Goal: Task Accomplishment & Management: Complete application form

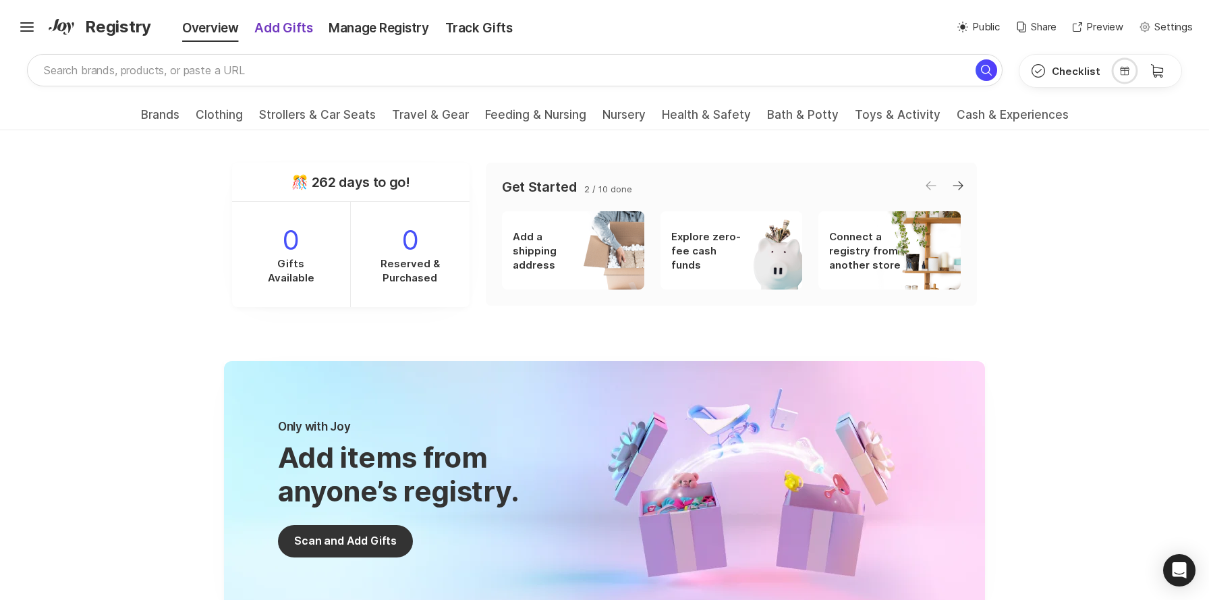
click at [275, 32] on div "Add Gifts" at bounding box center [283, 28] width 74 height 19
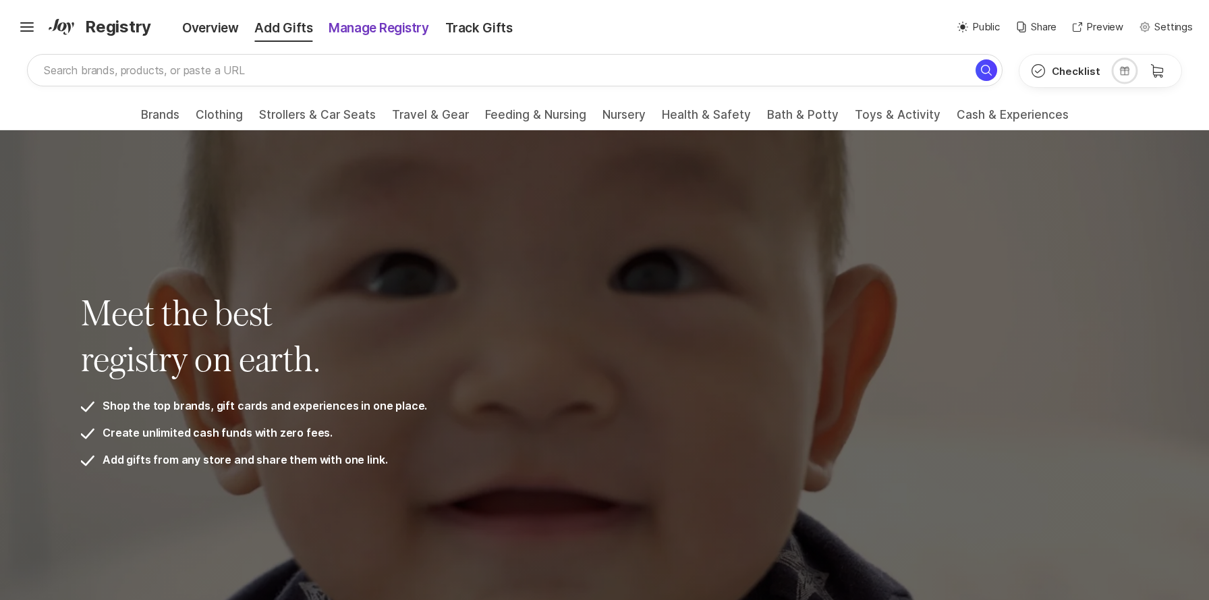
click at [392, 37] on div "Manage Registry" at bounding box center [378, 28] width 116 height 19
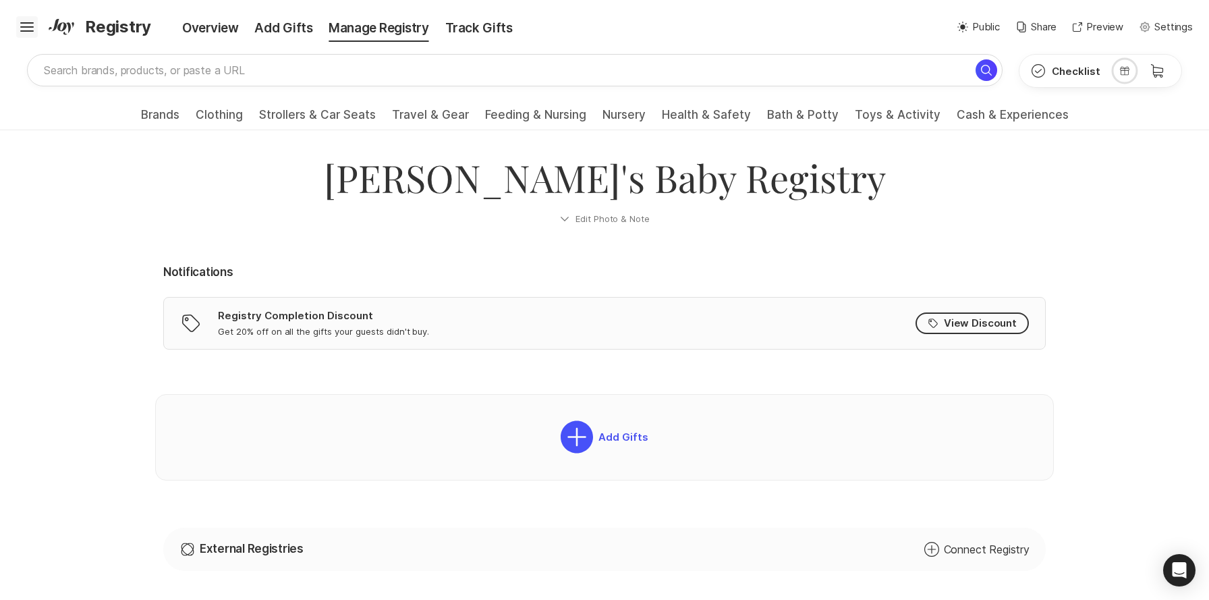
click at [28, 26] on icon "Hamburger" at bounding box center [27, 27] width 22 height 22
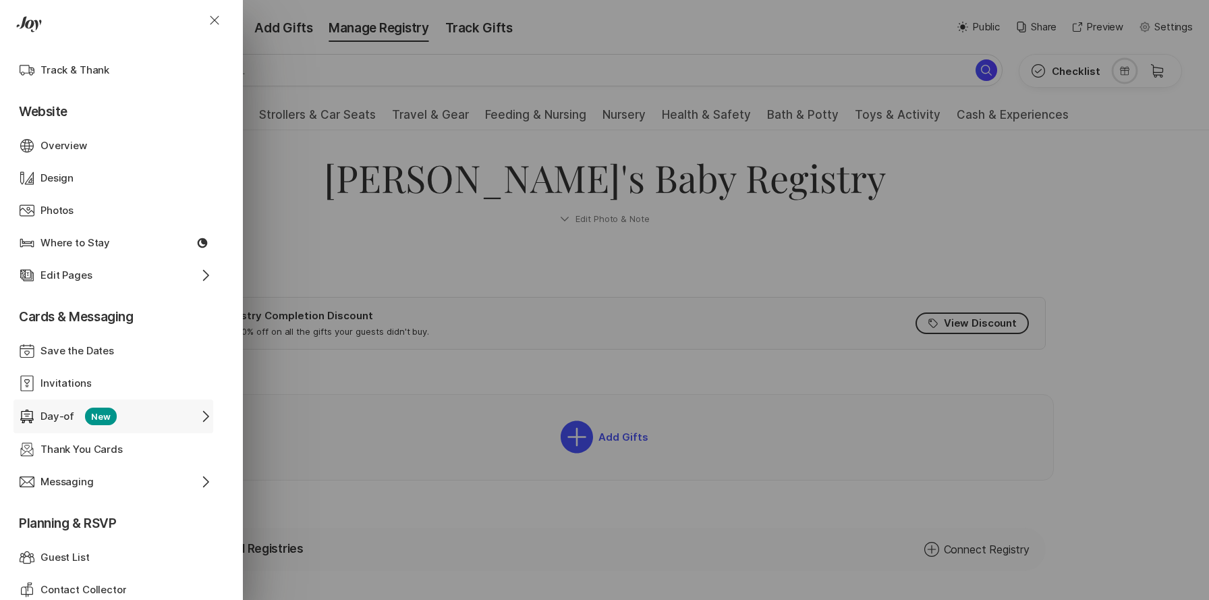
scroll to position [470, 0]
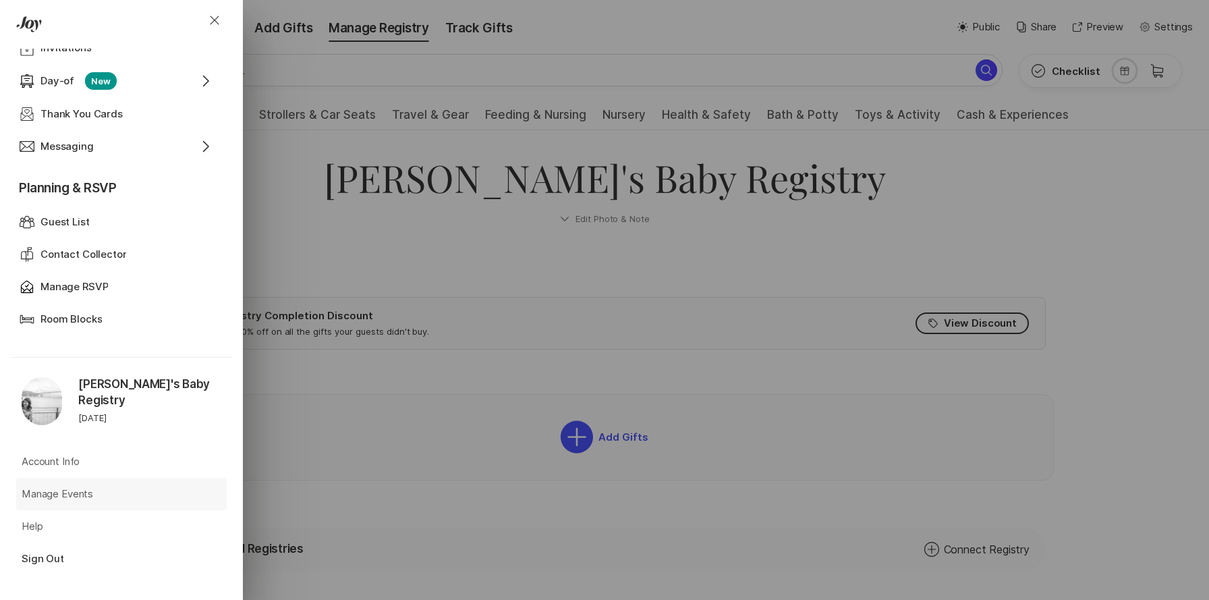
click at [88, 494] on p "Manage Events" at bounding box center [58, 494] width 72 height 16
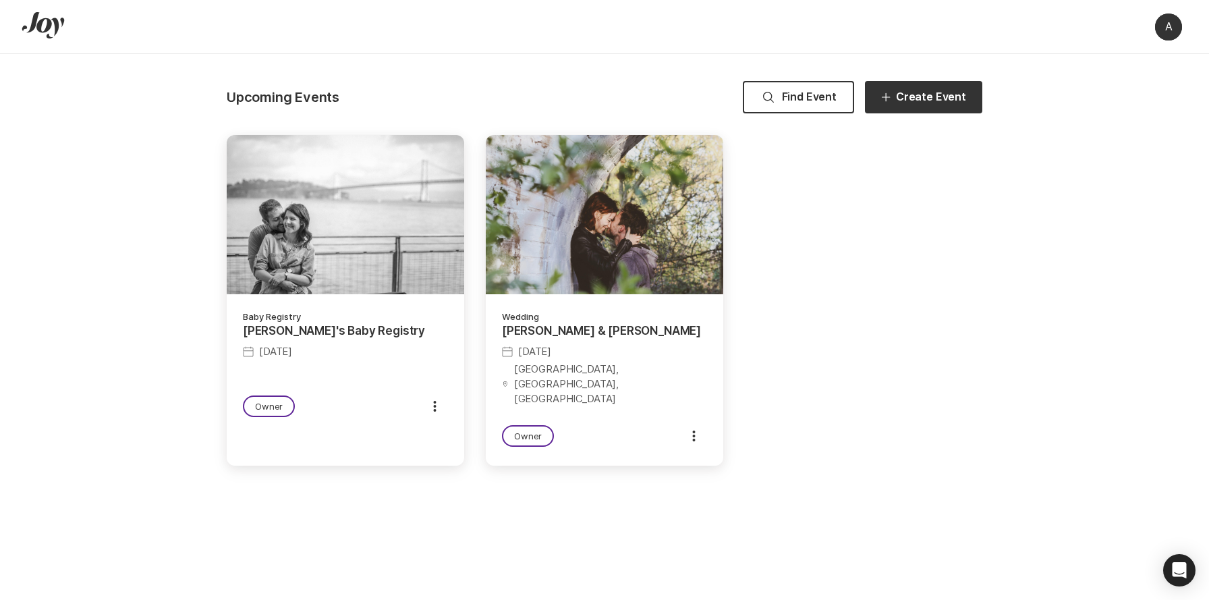
click at [327, 360] on div "baby Registry Anshul's Baby Registry May 8, 2026 Owner Manage Event Edit Share …" at bounding box center [345, 365] width 237 height 142
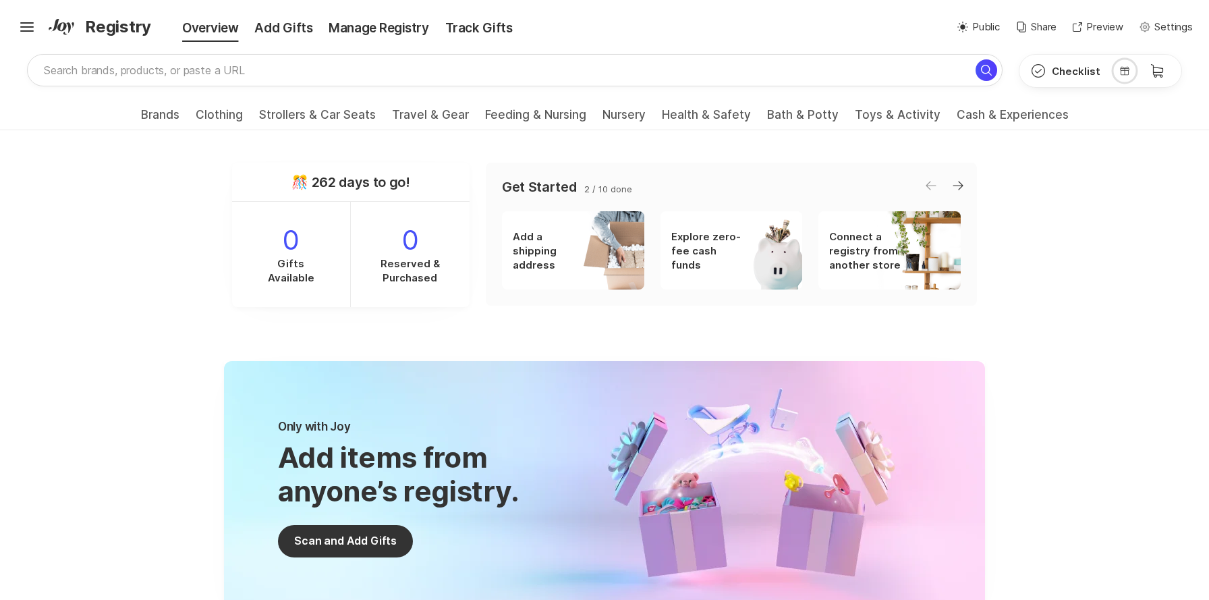
click at [533, 251] on p "Add a shipping address" at bounding box center [550, 250] width 74 height 43
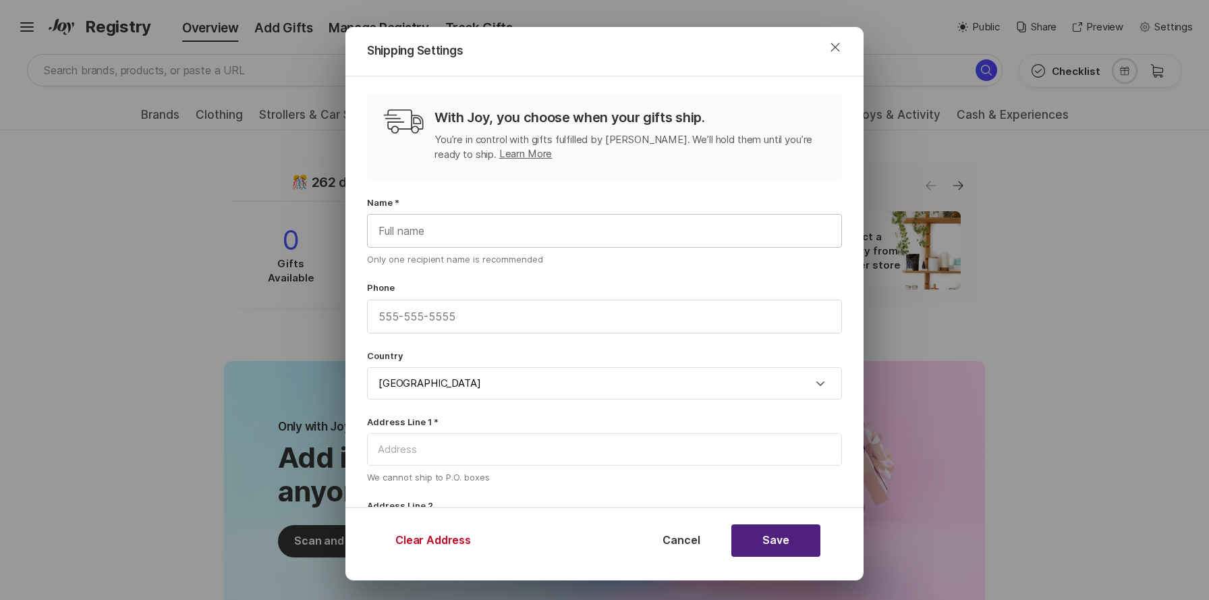
click at [504, 233] on input "text" at bounding box center [605, 231] width 474 height 32
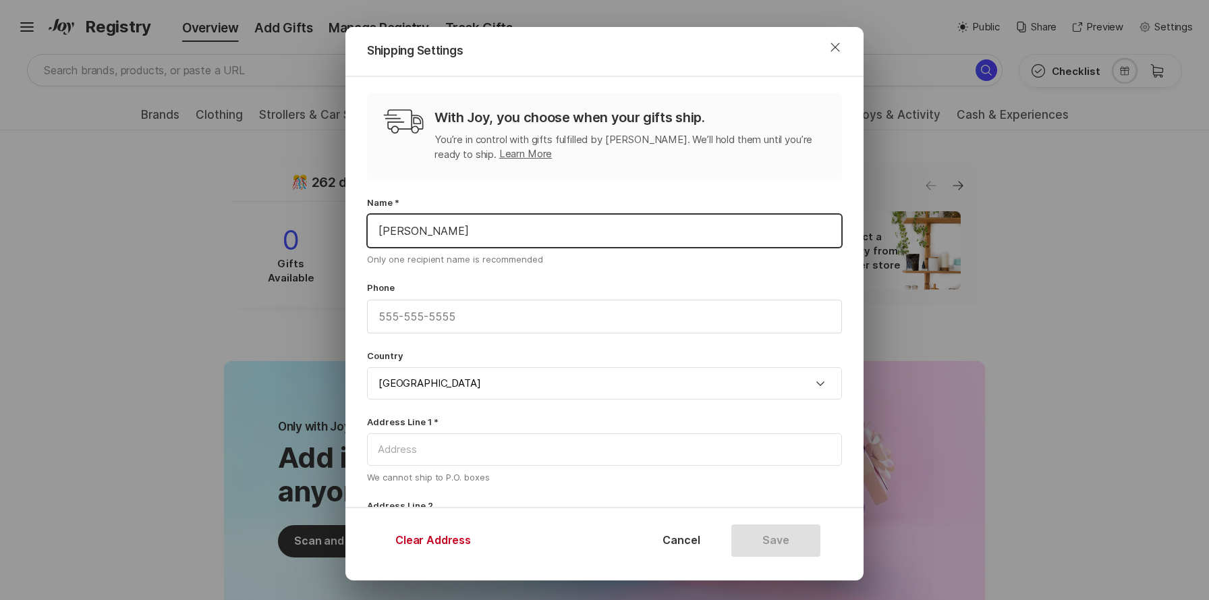
type input "Anshul Sharma"
type input "Bangalore"
type input "Karnataka"
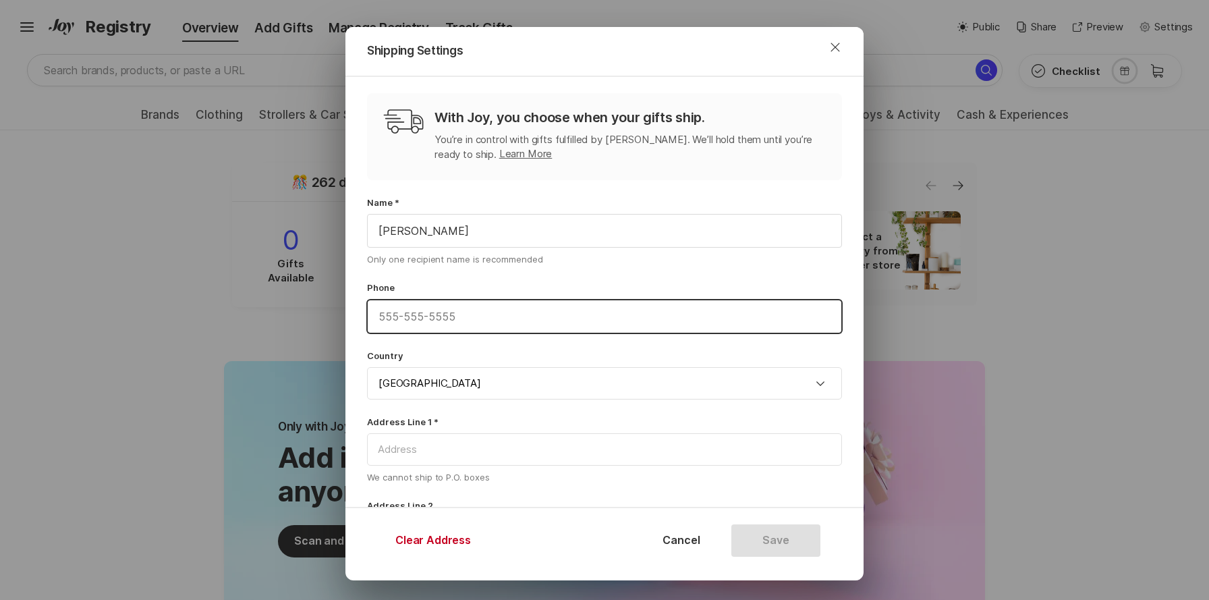
click at [426, 315] on input "text" at bounding box center [605, 316] width 474 height 32
type input "8095316712"
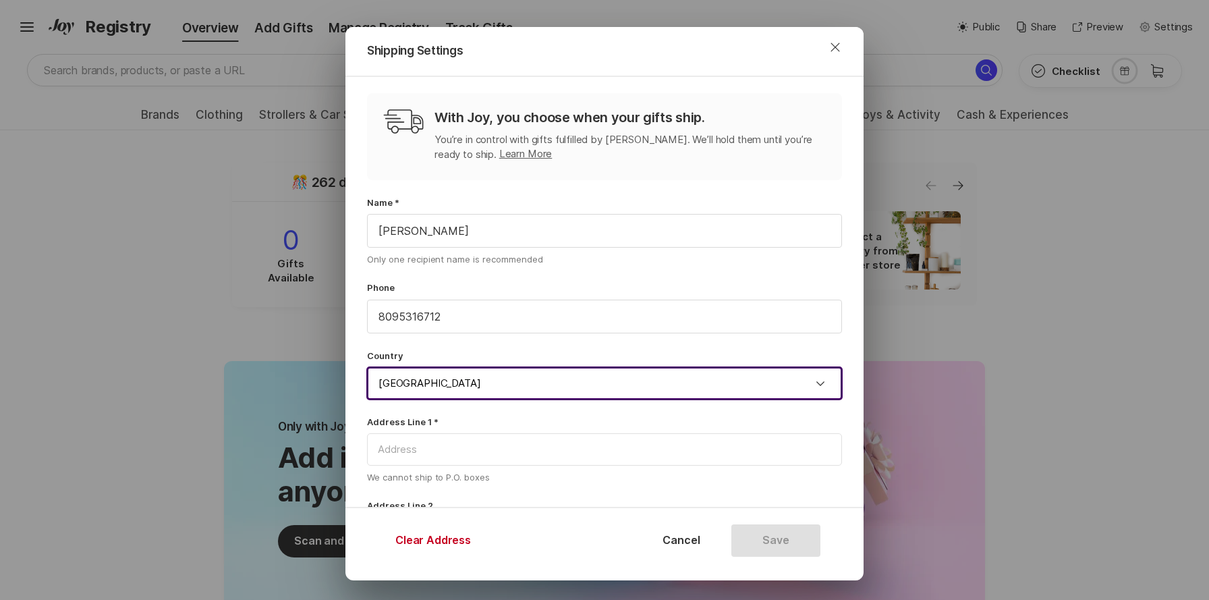
click at [436, 387] on input "United States" at bounding box center [604, 383] width 475 height 32
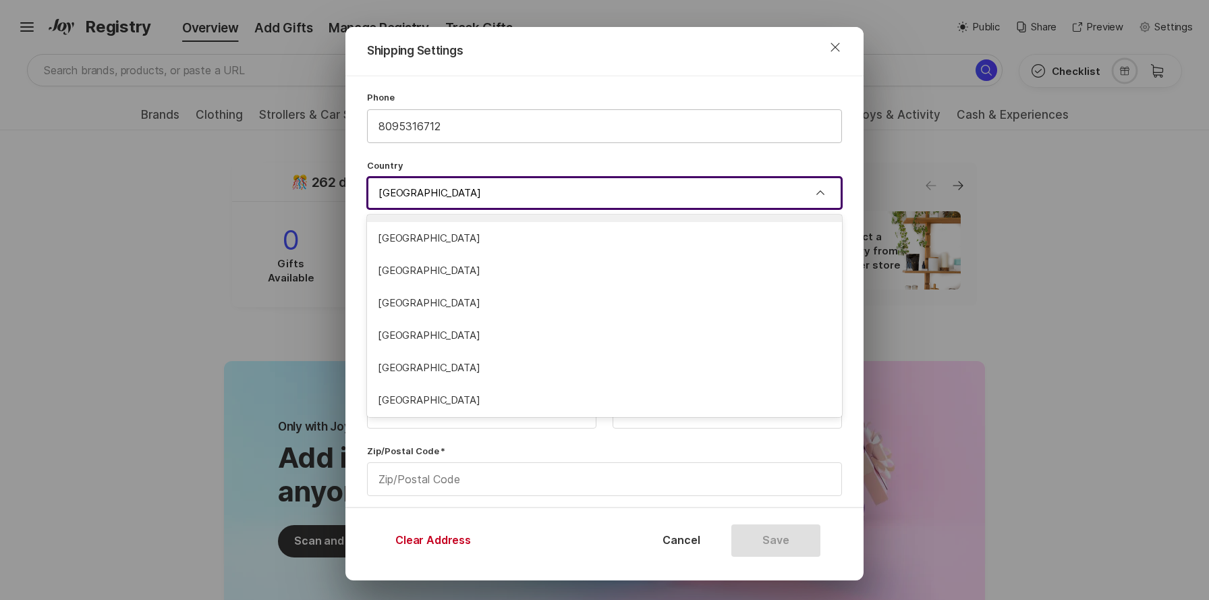
scroll to position [224, 0]
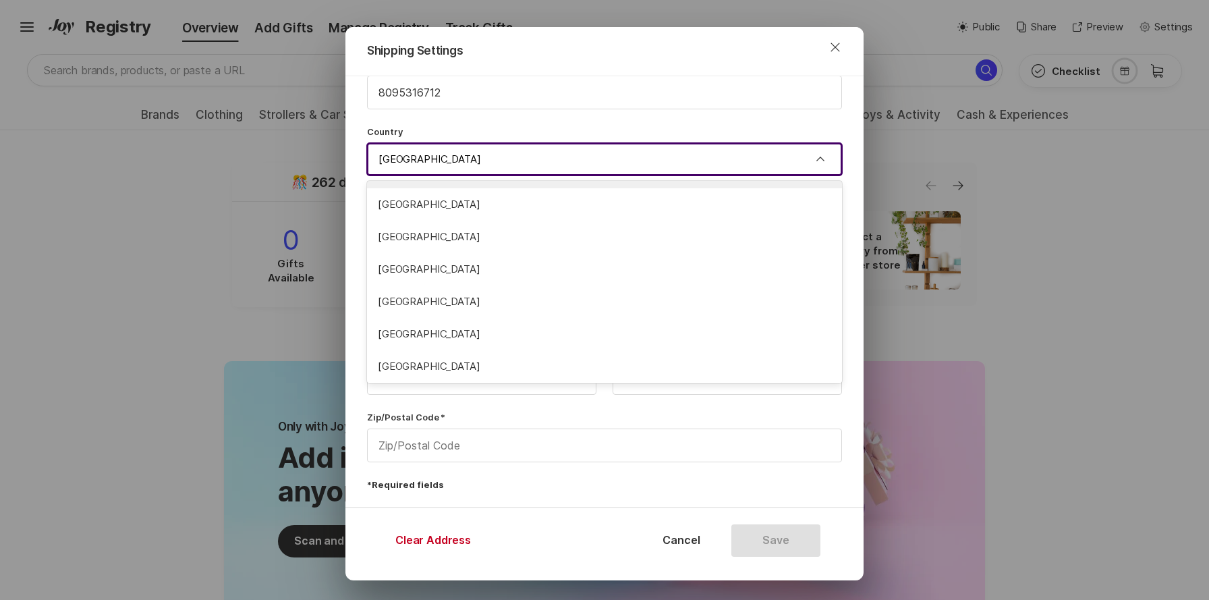
click at [467, 163] on input "United States" at bounding box center [604, 159] width 475 height 32
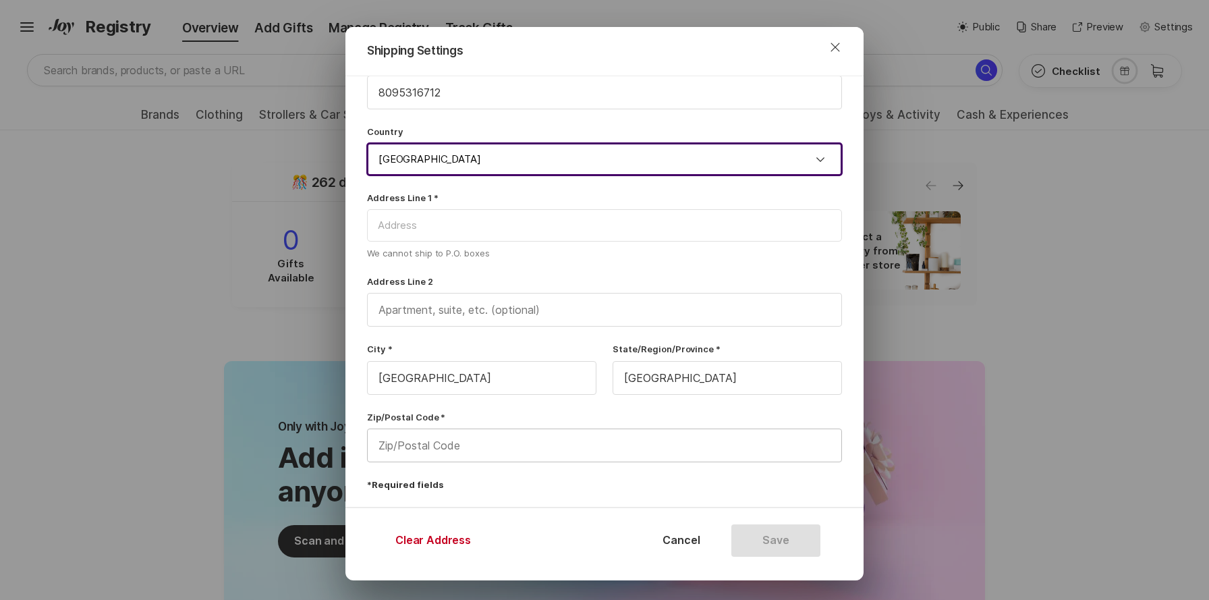
click at [479, 439] on input "text" at bounding box center [605, 445] width 474 height 32
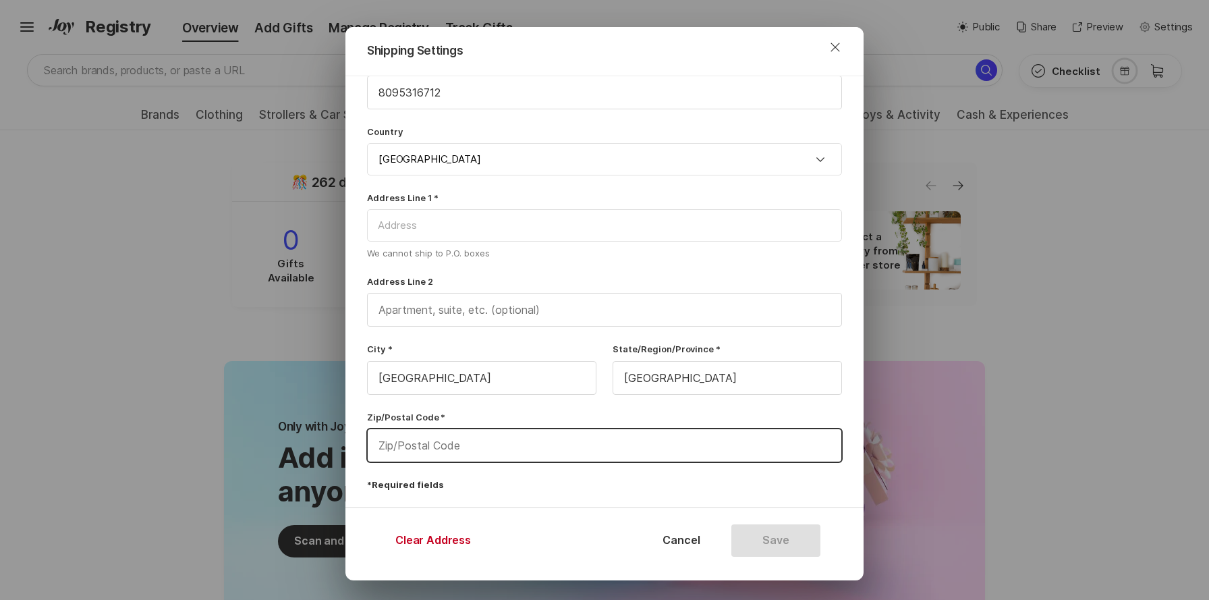
click at [499, 445] on input "text" at bounding box center [605, 445] width 474 height 32
click at [484, 451] on input "text" at bounding box center [605, 445] width 474 height 32
click at [575, 420] on label "Zip/Postal Code *" at bounding box center [604, 417] width 475 height 12
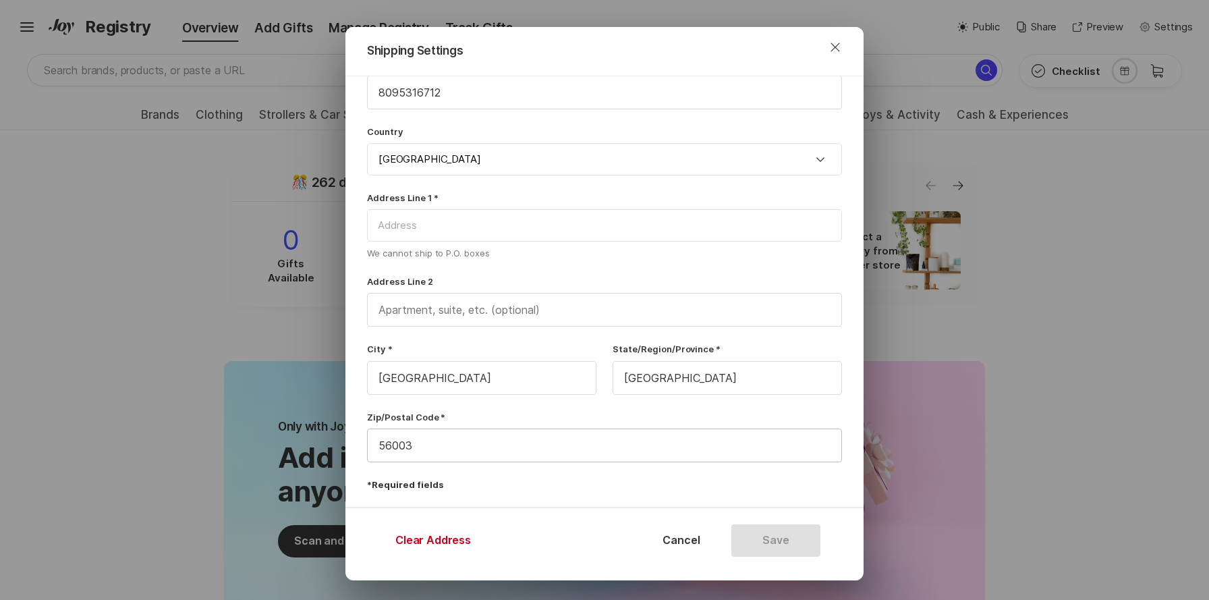
click at [456, 443] on input "56003" at bounding box center [605, 445] width 474 height 32
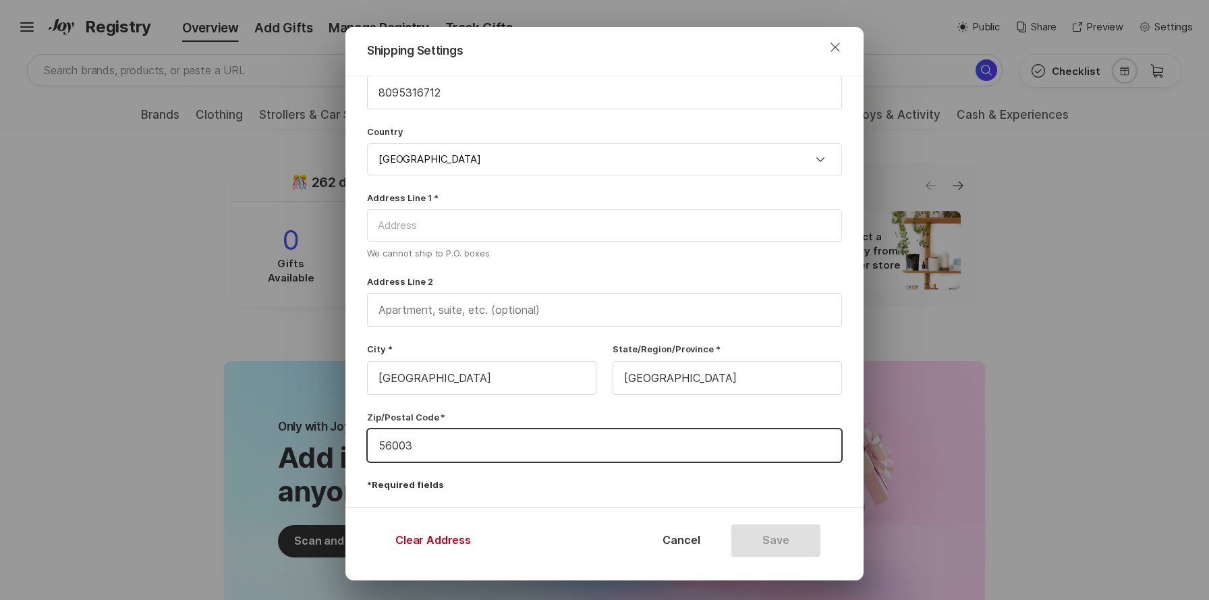
type input "56003"
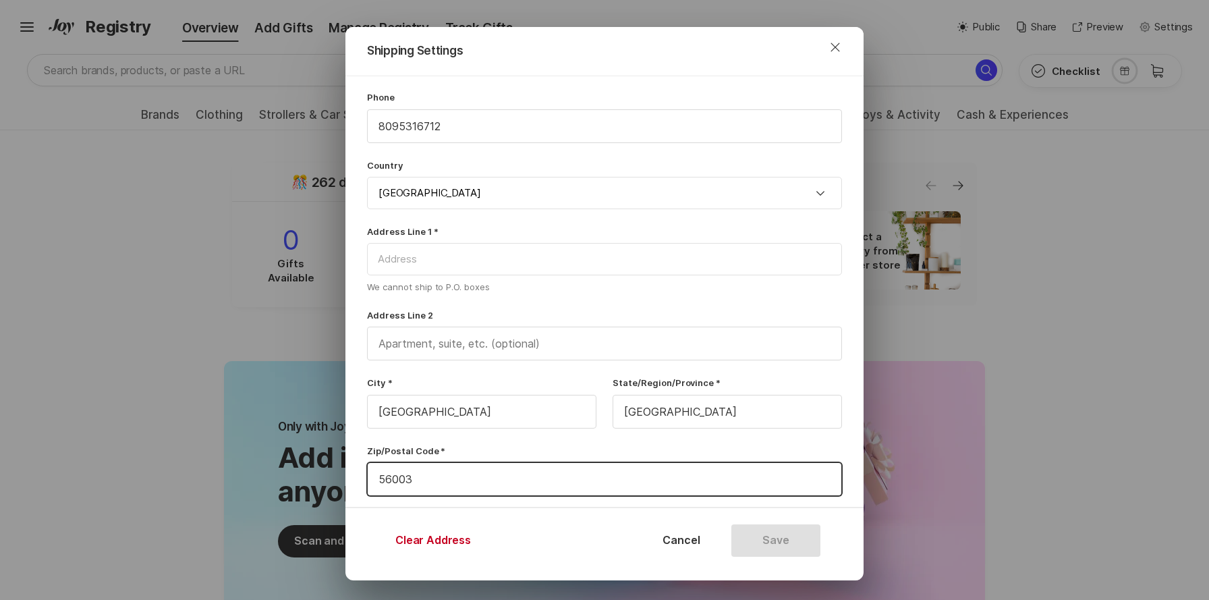
scroll to position [186, 0]
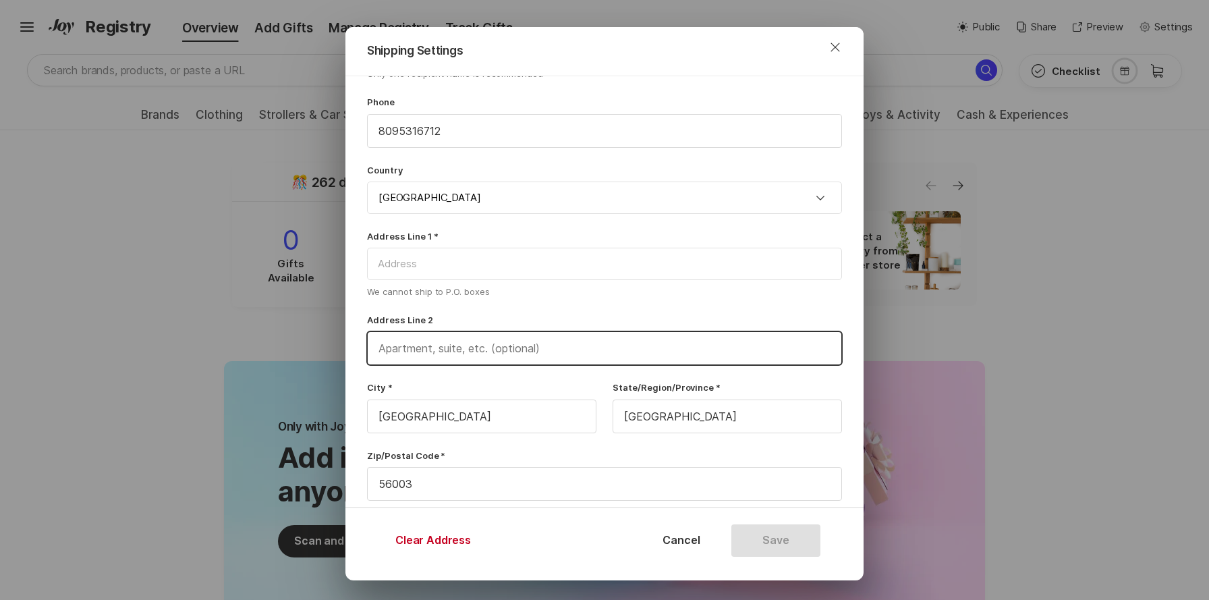
click at [489, 357] on input "text" at bounding box center [605, 348] width 474 height 32
click at [463, 201] on input "United States" at bounding box center [604, 197] width 475 height 32
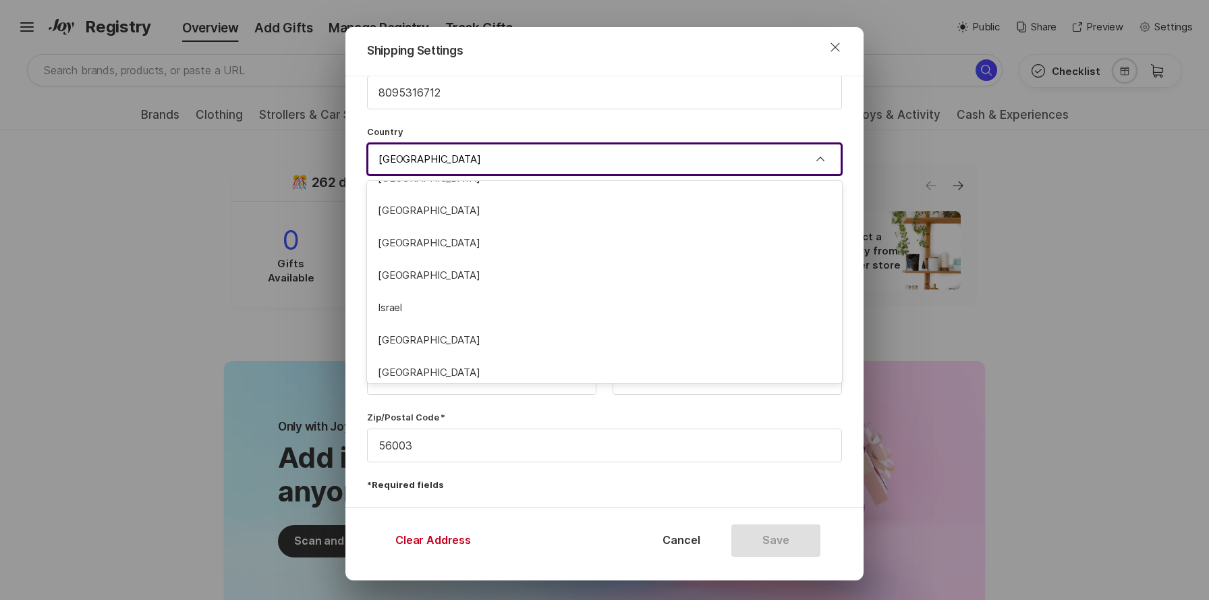
scroll to position [1766, 0]
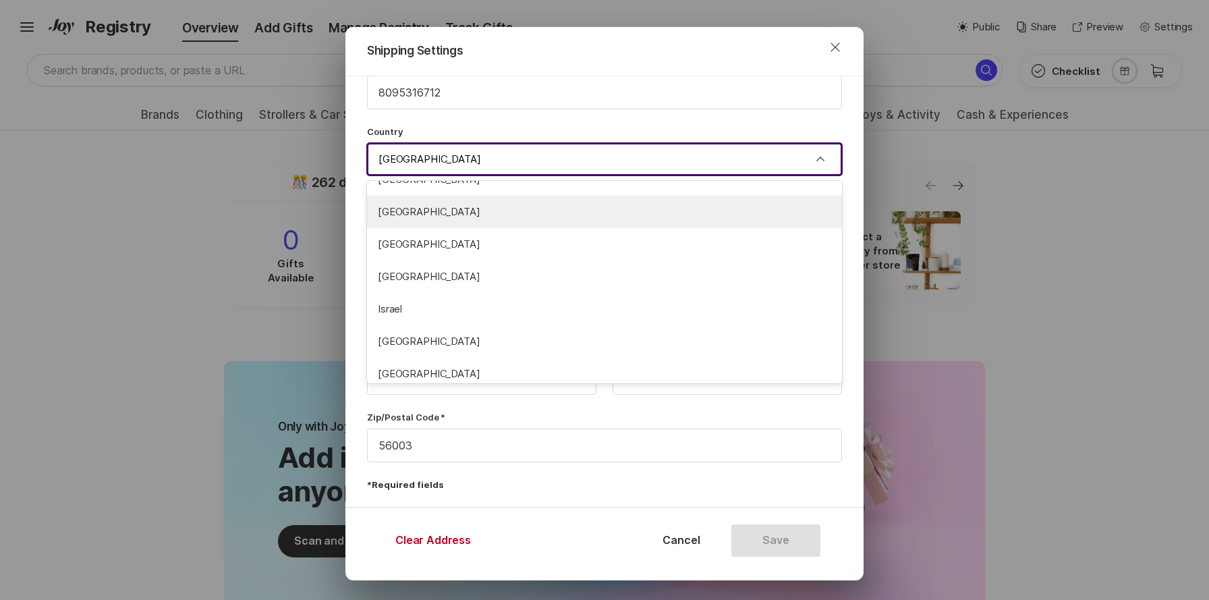
click at [434, 219] on span "India" at bounding box center [604, 212] width 453 height 16
type input "India"
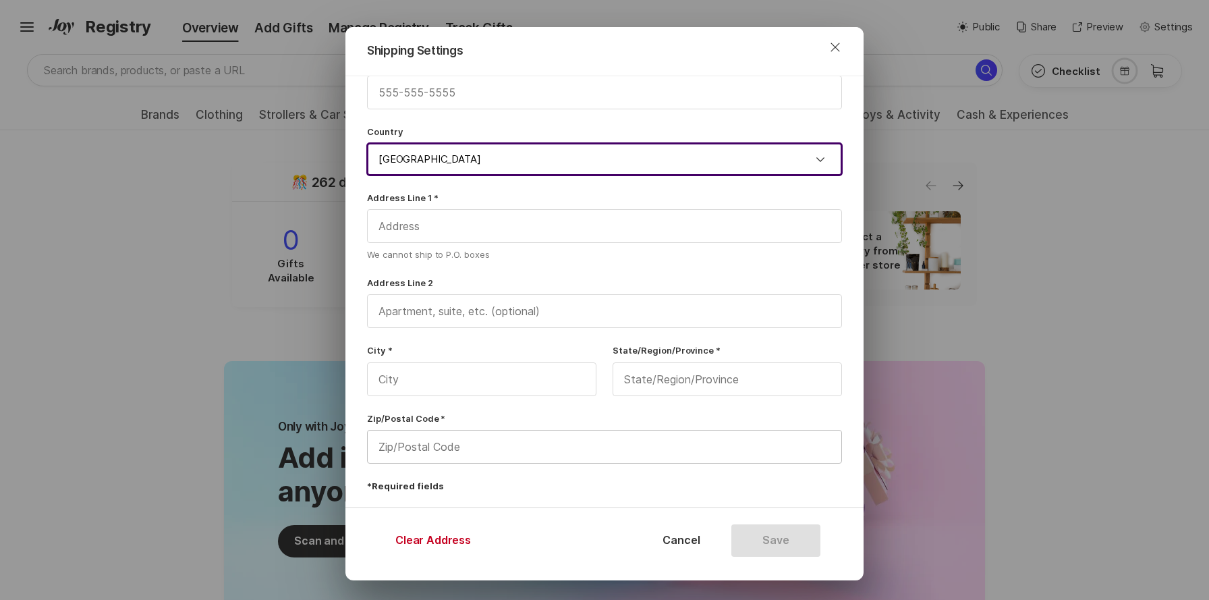
click at [428, 449] on input "text" at bounding box center [605, 446] width 474 height 32
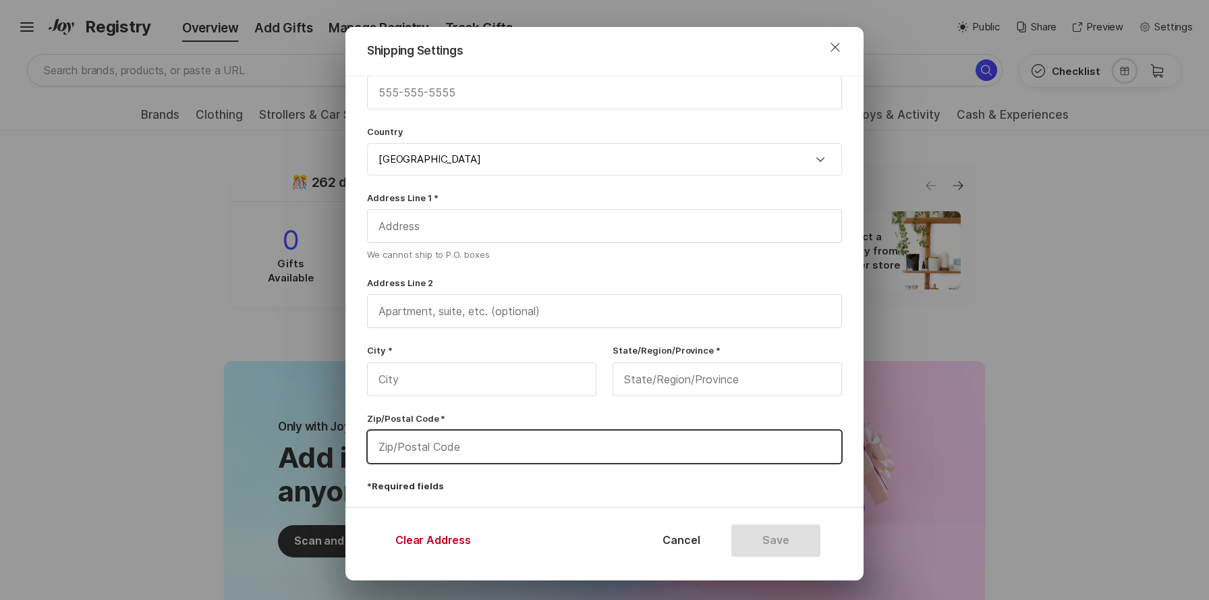
type input "560035"
type input "Sarjapur Main Road"
type input "Bangalore"
type input "Karnataka"
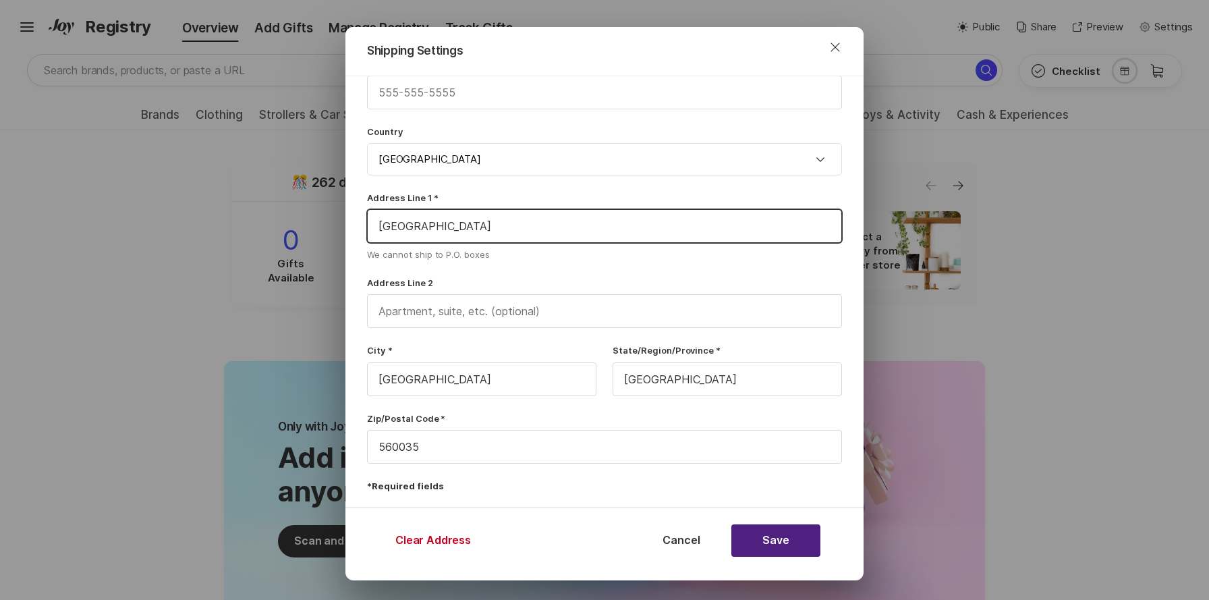
click at [380, 227] on input "Sarjapur Main Road" at bounding box center [605, 226] width 474 height 32
drag, startPoint x: 522, startPoint y: 226, endPoint x: 363, endPoint y: 229, distance: 159.2
click at [363, 229] on div "With Joy, you choose when your gifts ship. You’re in control with gifts fulfill…" at bounding box center [604, 180] width 518 height 655
type input "Sarjapur Main Road"
click at [407, 311] on input "text" at bounding box center [605, 311] width 474 height 32
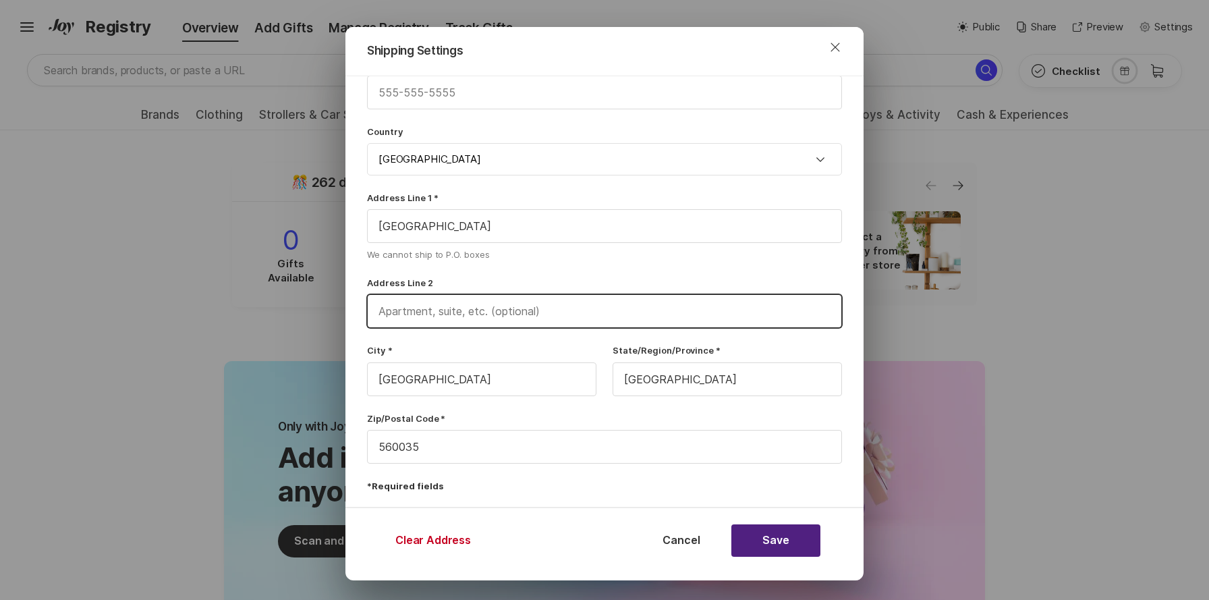
paste input "E218, Brigade Parkside East"
type input "E218, Brigade Parkside East"
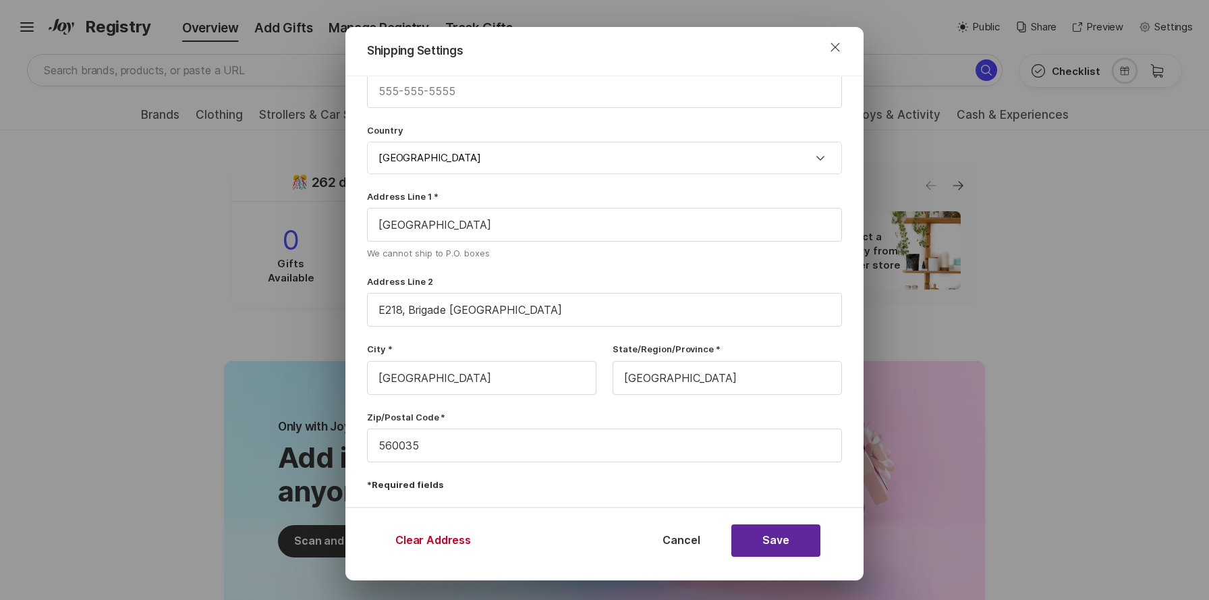
click at [764, 542] on button "Save" at bounding box center [775, 540] width 89 height 32
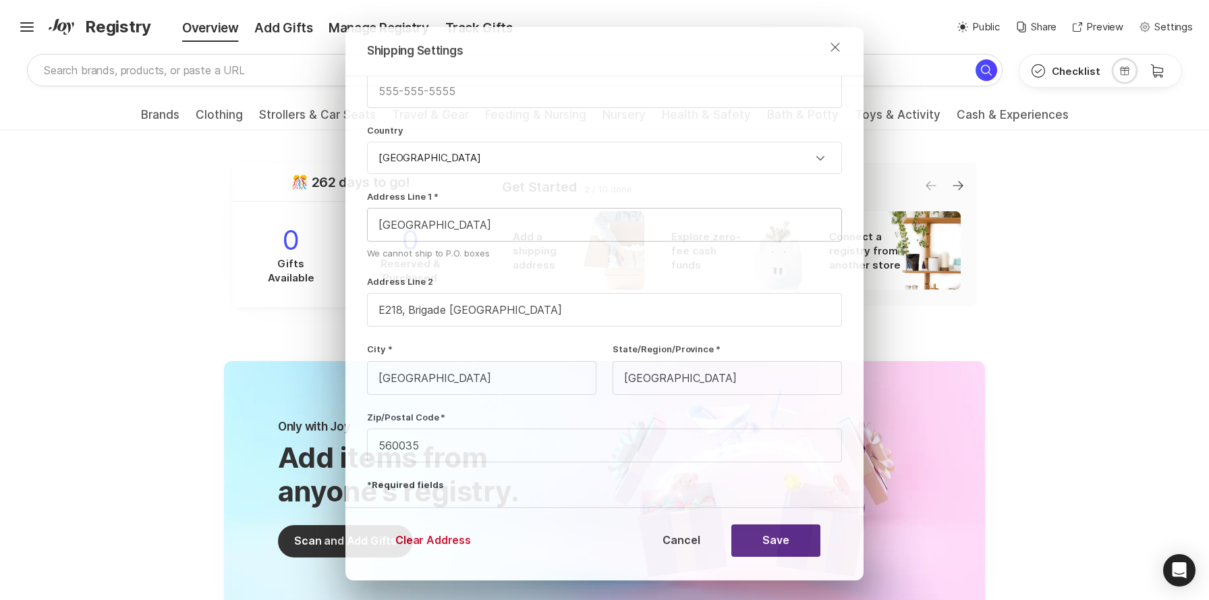
scroll to position [0, 0]
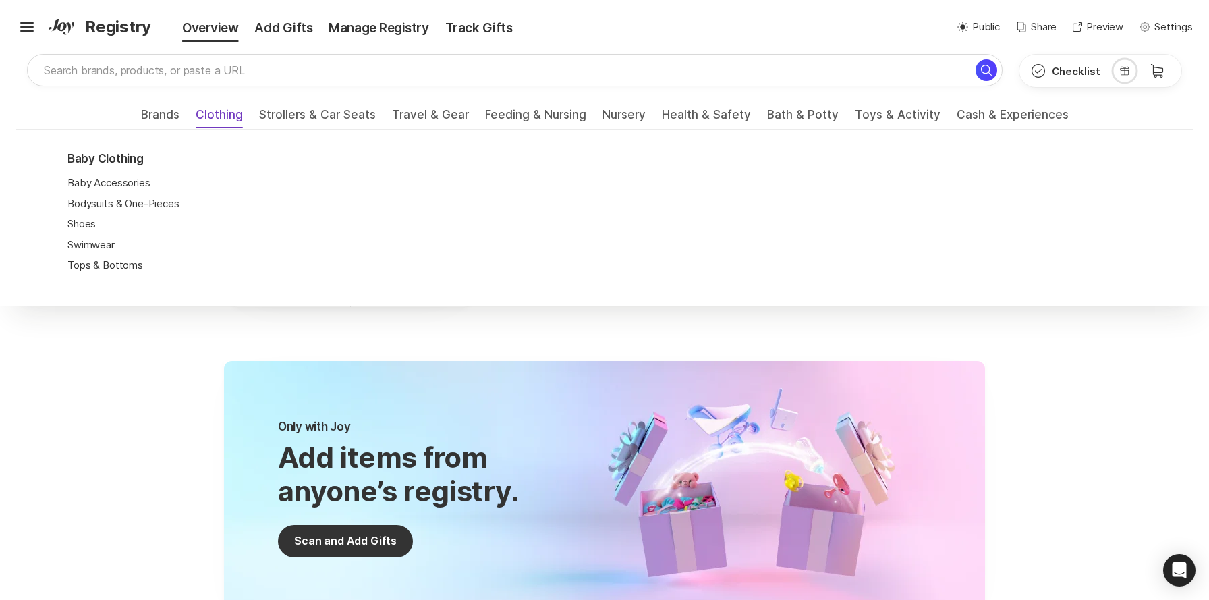
click at [224, 113] on span "Clothing" at bounding box center [219, 119] width 47 height 22
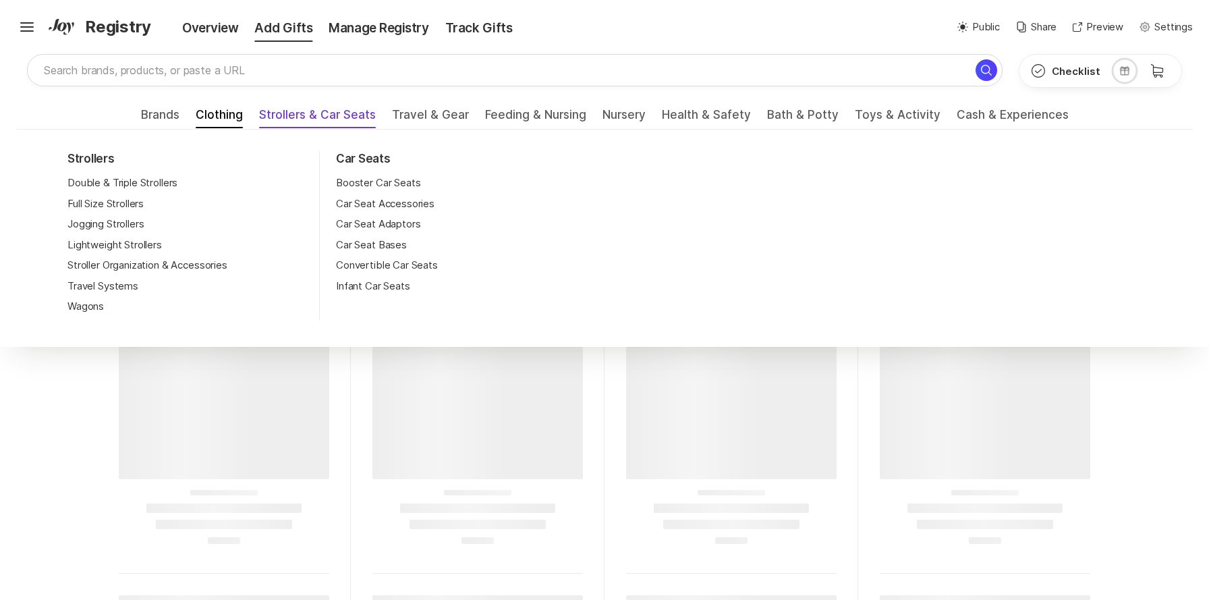
click at [321, 119] on span "Strollers & Car Seats" at bounding box center [317, 119] width 117 height 22
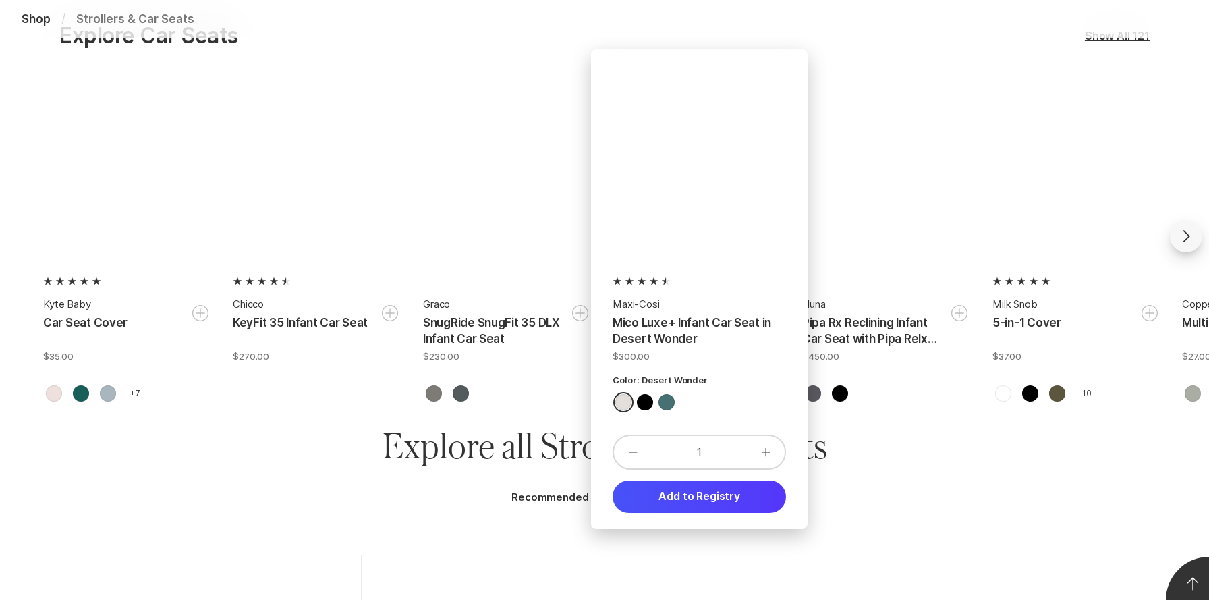
scroll to position [824, 0]
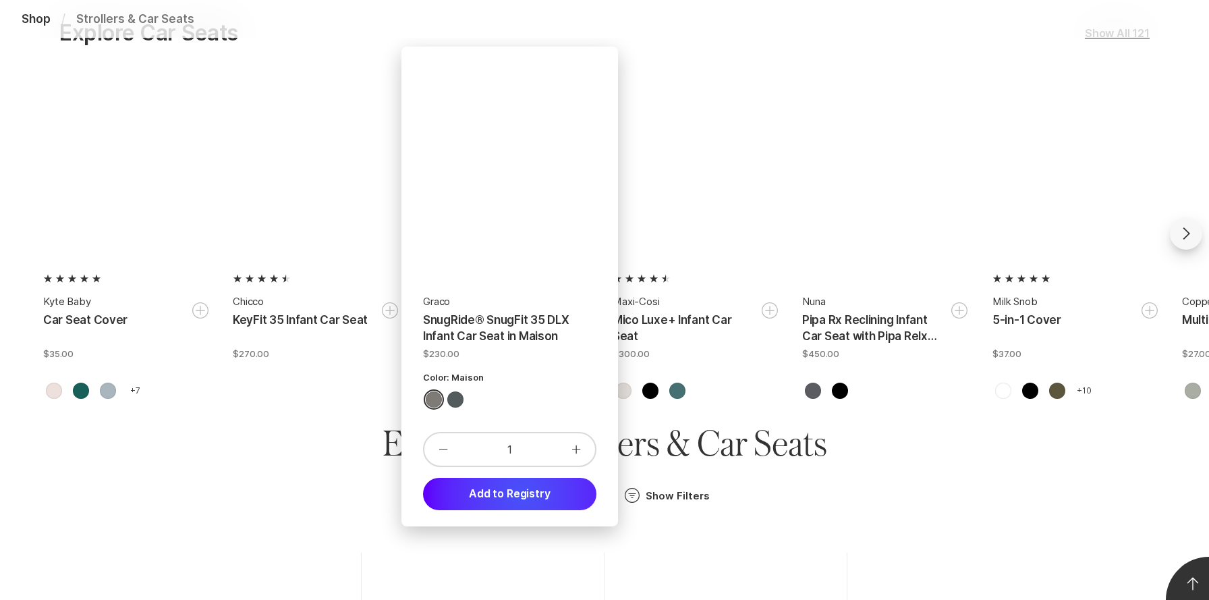
click at [522, 496] on button "Add to Registry" at bounding box center [509, 494] width 173 height 32
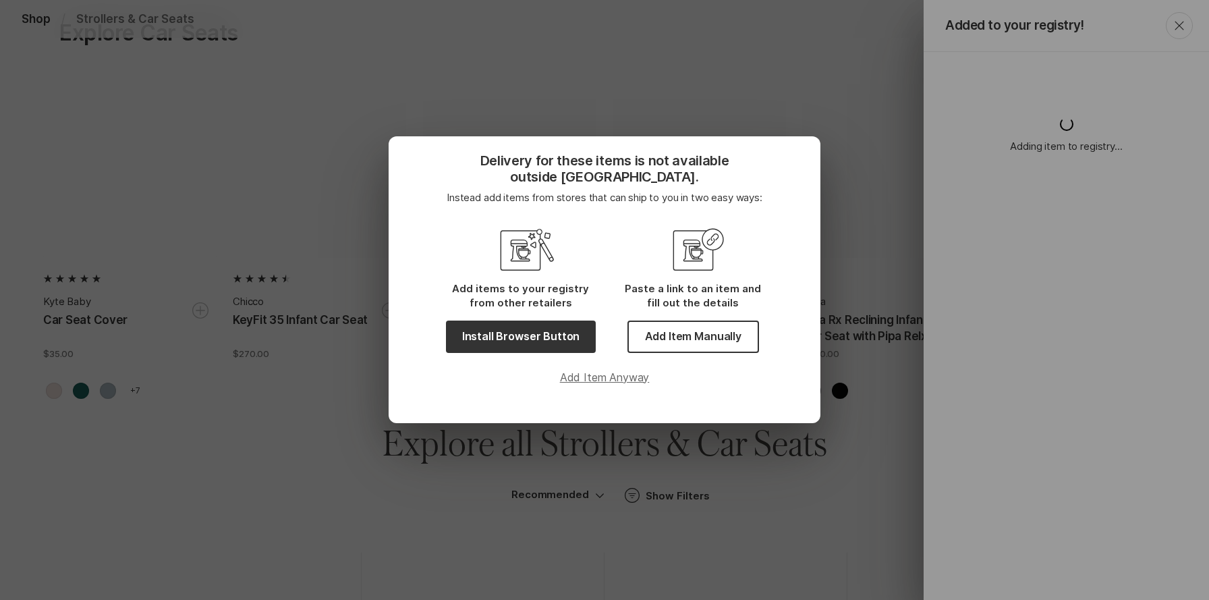
click at [594, 371] on button "Add Item Anyway" at bounding box center [604, 377] width 389 height 16
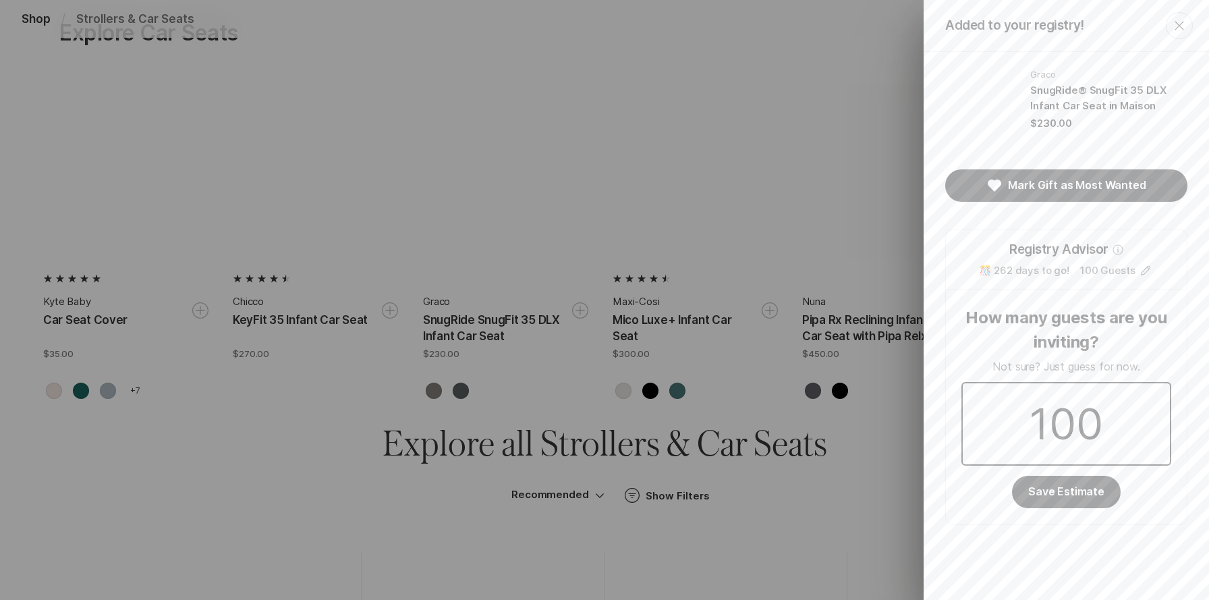
click at [1113, 424] on input "100" at bounding box center [1066, 423] width 207 height 81
drag, startPoint x: 1078, startPoint y: 424, endPoint x: 1038, endPoint y: 424, distance: 40.5
click at [1038, 424] on input "100" at bounding box center [1066, 423] width 207 height 81
type input "20"
click at [1060, 490] on button "Save Estimate" at bounding box center [1066, 492] width 109 height 32
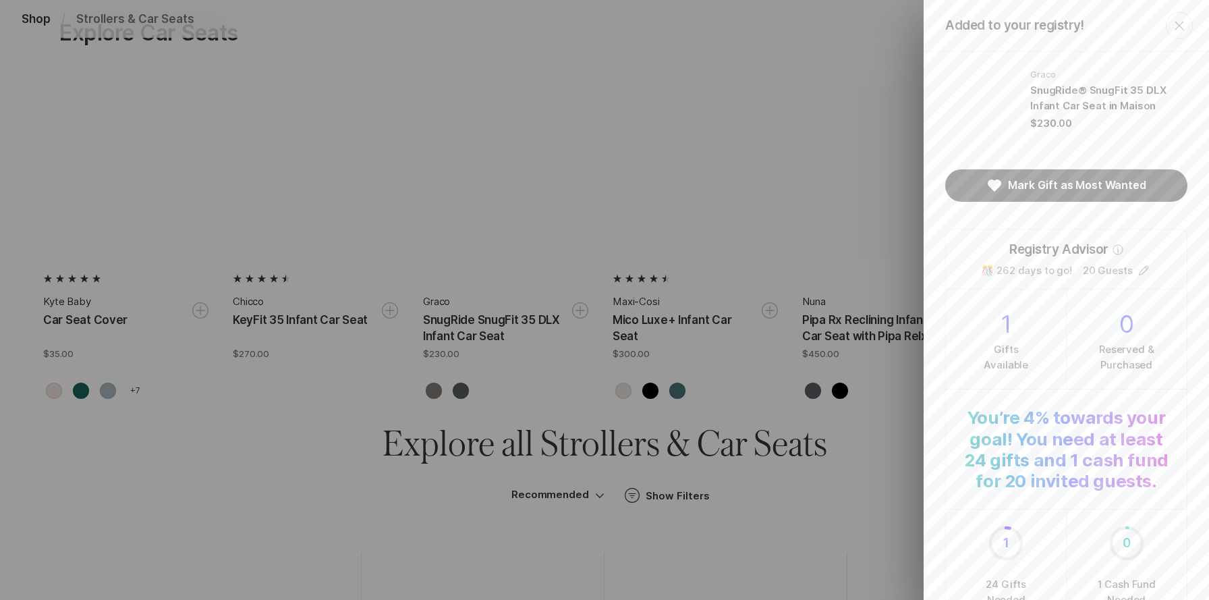
click at [1181, 28] on icon "Close" at bounding box center [1179, 25] width 9 height 9
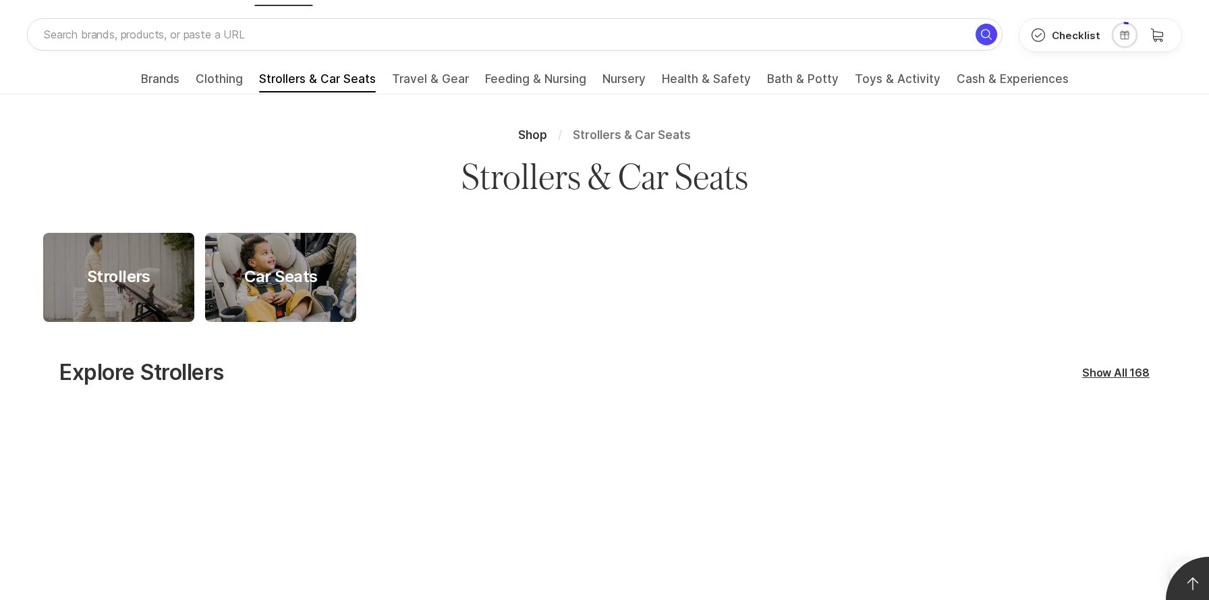
scroll to position [0, 0]
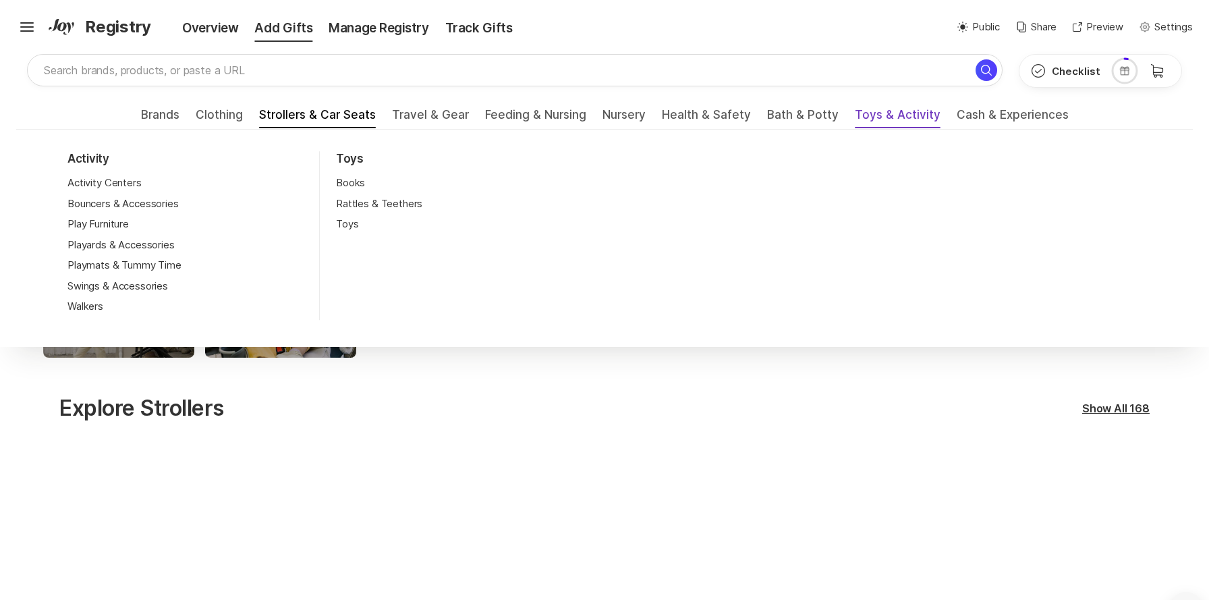
click at [888, 118] on span "Toys & Activity" at bounding box center [898, 119] width 86 height 22
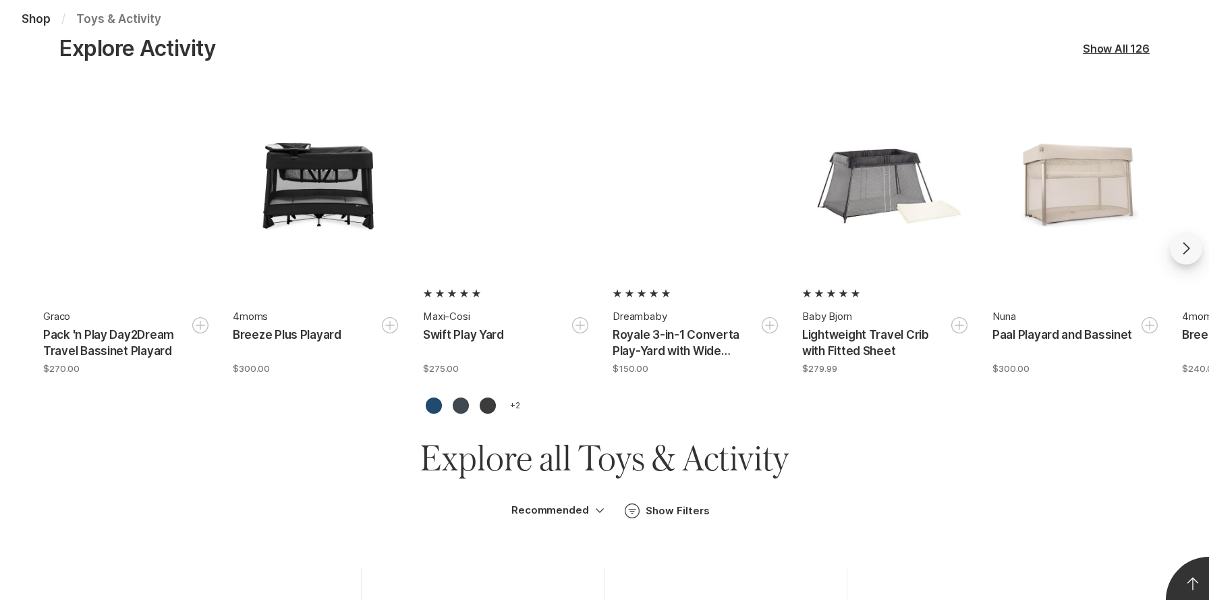
scroll to position [358, 0]
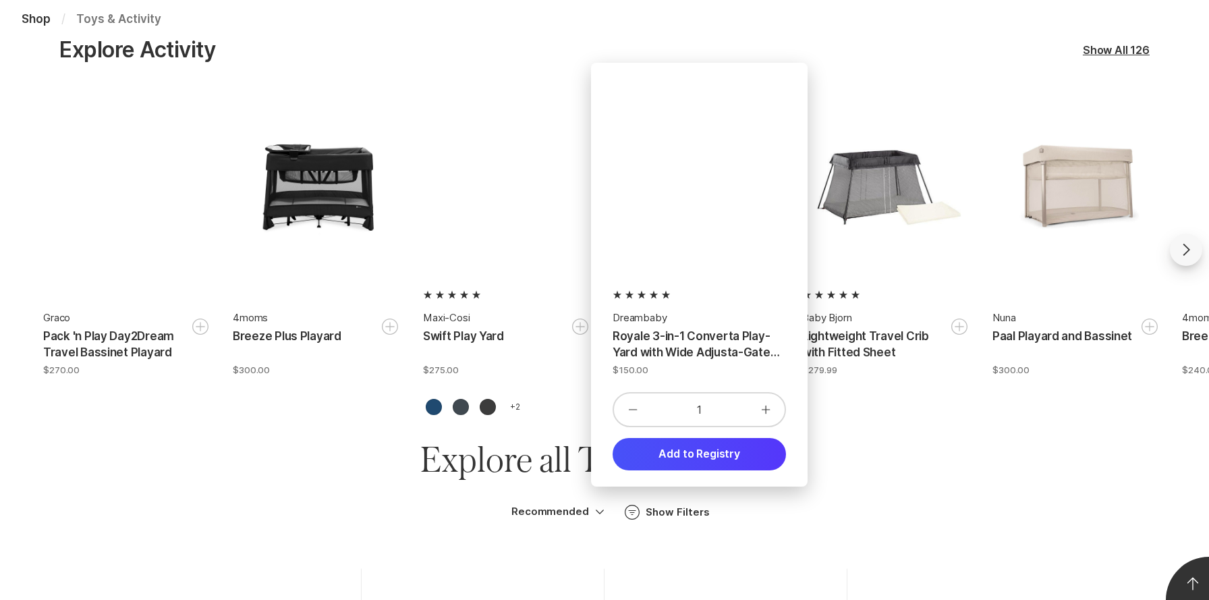
click at [706, 205] on div at bounding box center [699, 187] width 173 height 173
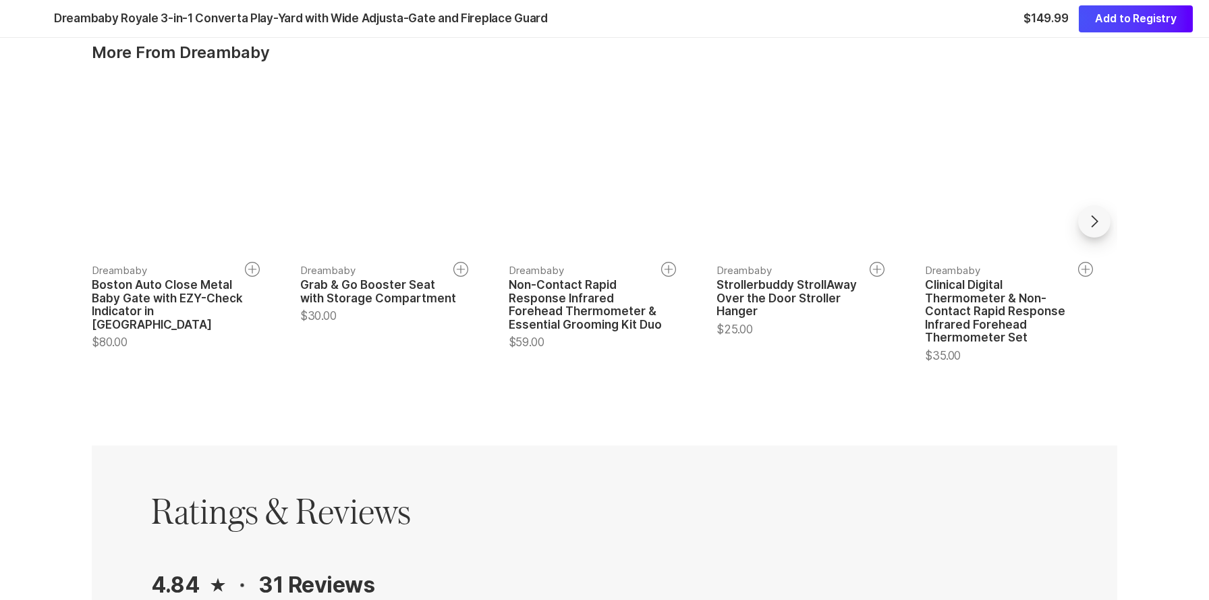
scroll to position [1160, 0]
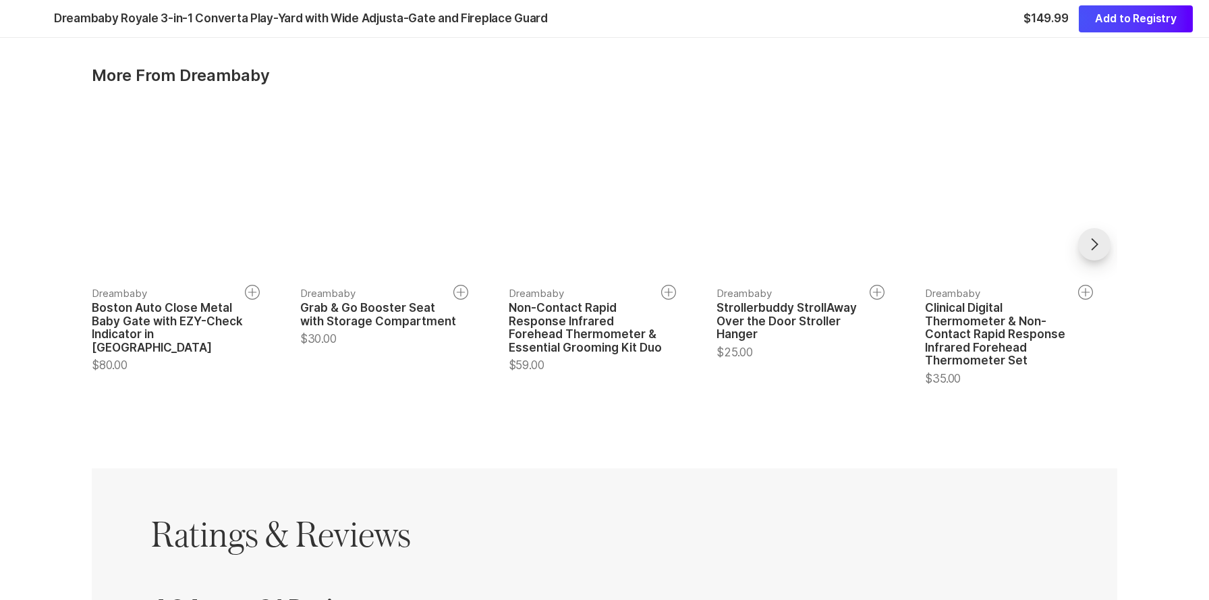
click at [1101, 236] on icon "Go forward" at bounding box center [1094, 244] width 16 height 16
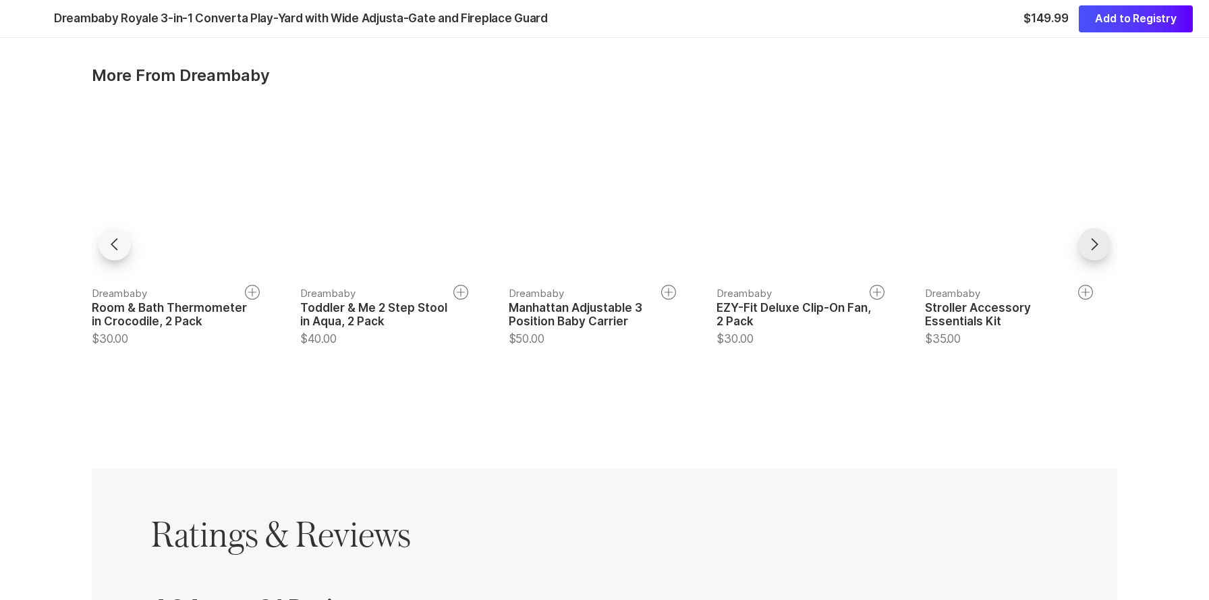
click at [1101, 236] on icon "Go forward" at bounding box center [1094, 244] width 16 height 16
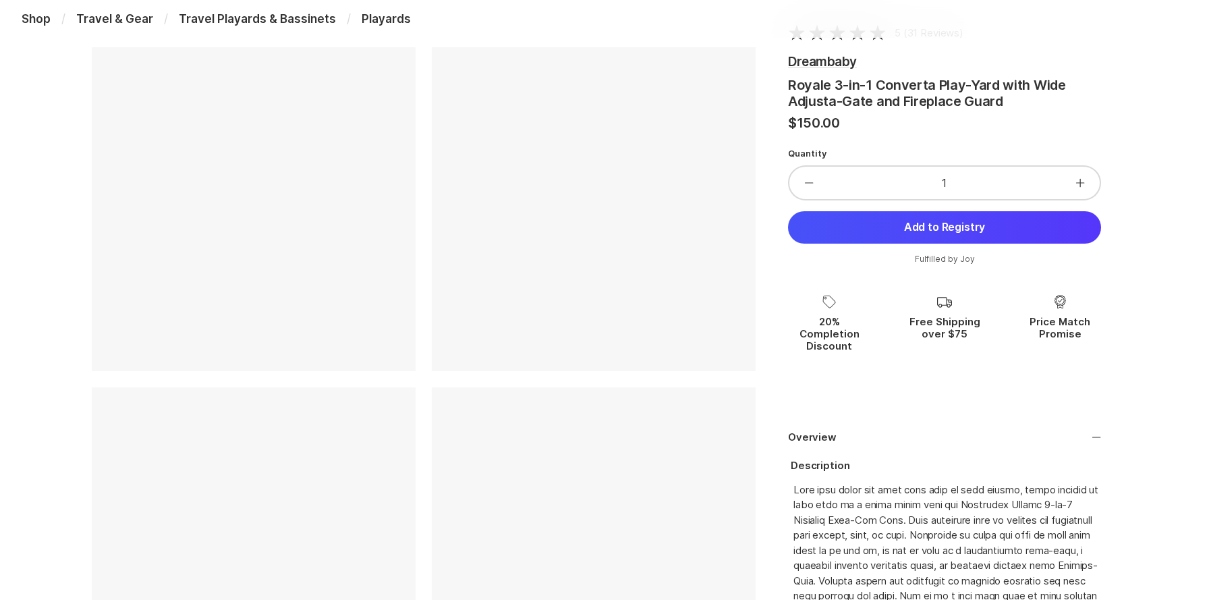
scroll to position [0, 0]
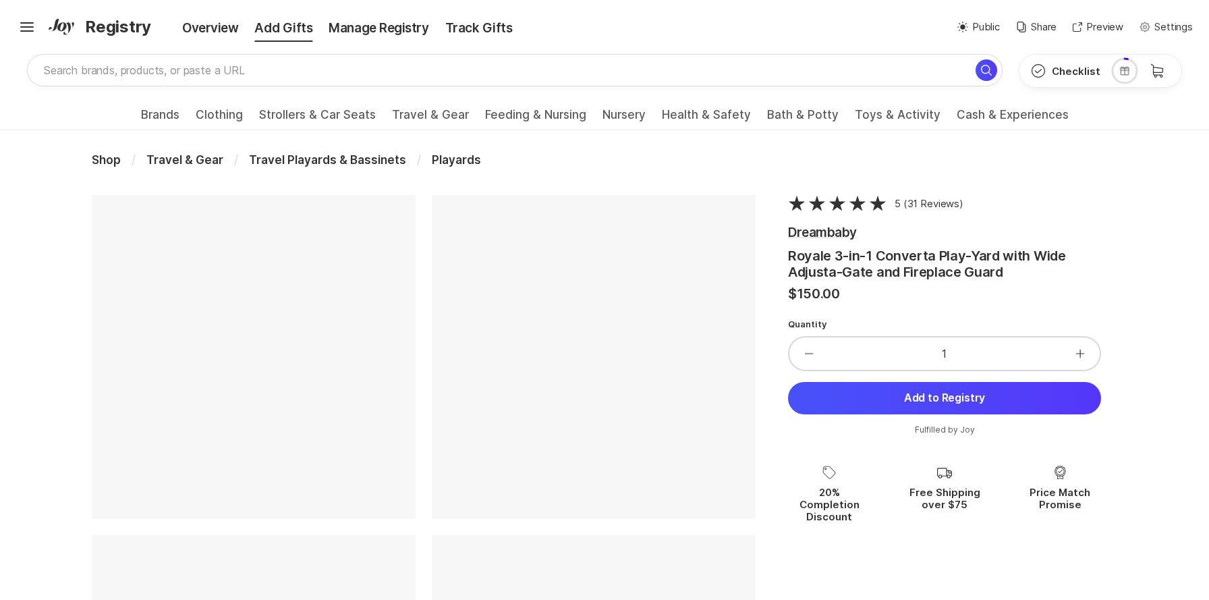
click at [531, 352] on div at bounding box center [594, 357] width 324 height 324
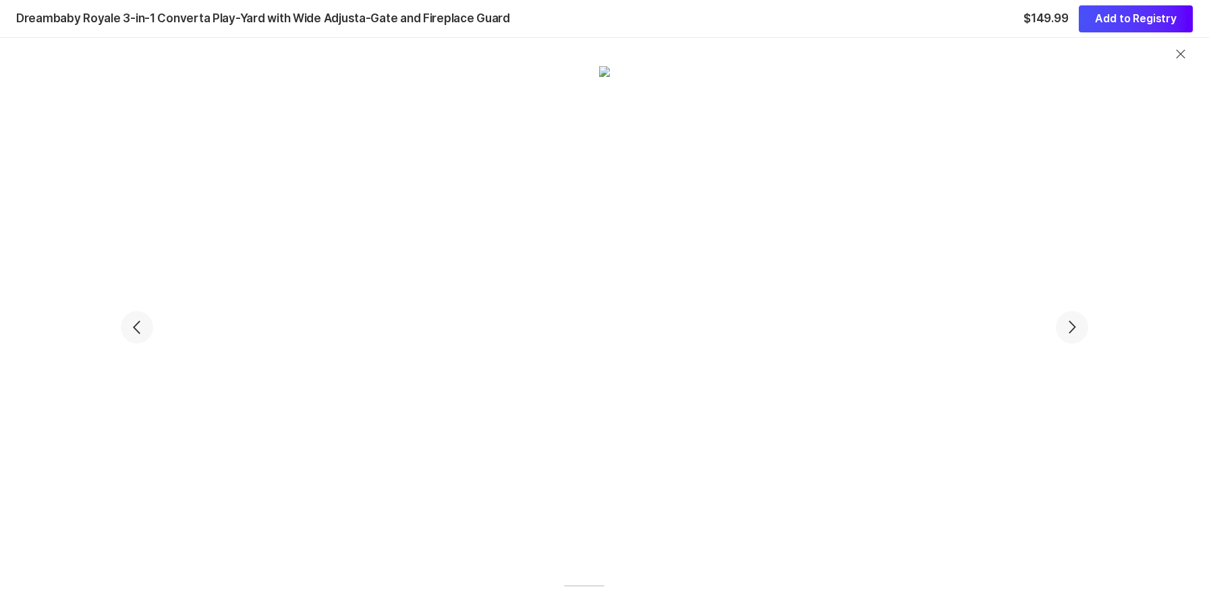
click at [1076, 329] on icon "Chevron Right Square" at bounding box center [1072, 327] width 16 height 16
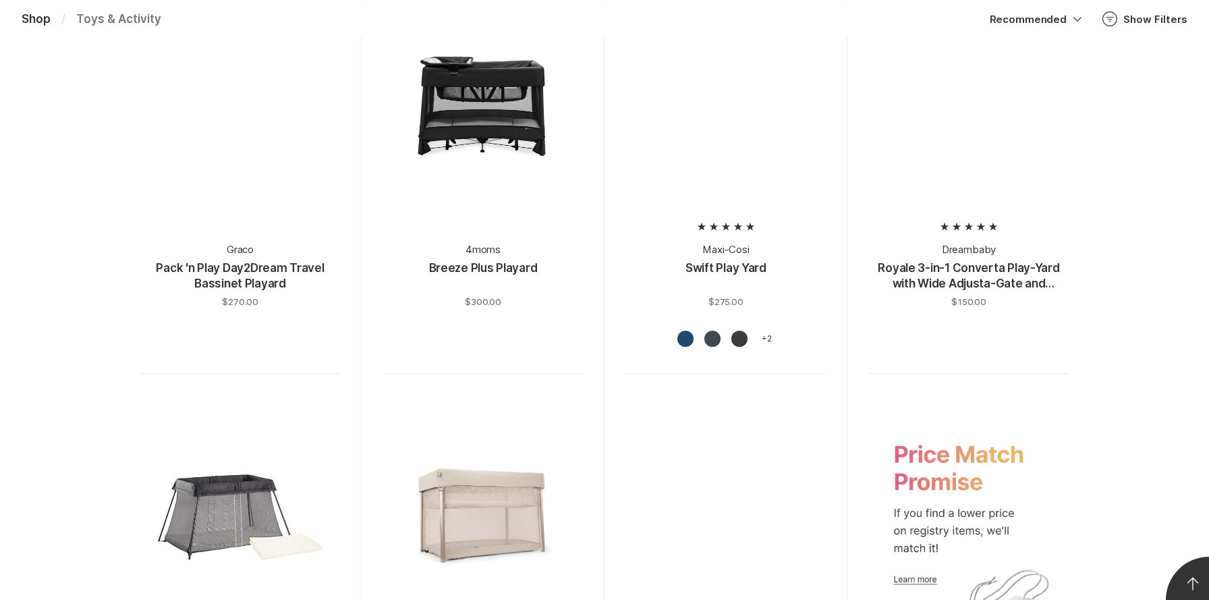
scroll to position [963, 0]
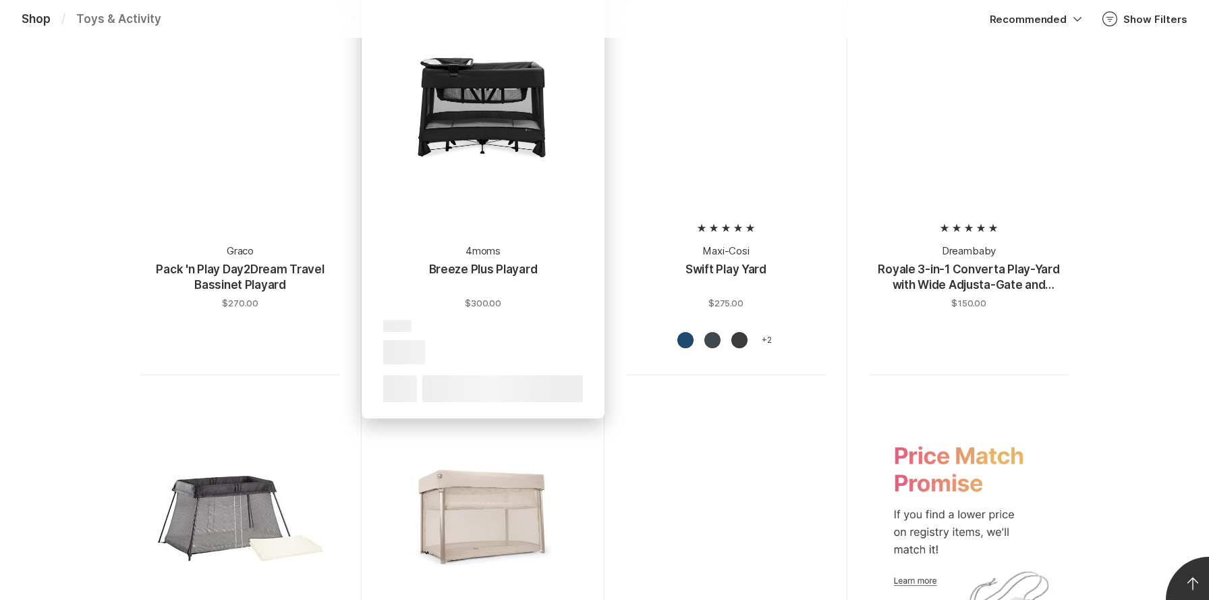
click at [479, 134] on div at bounding box center [483, 107] width 200 height 200
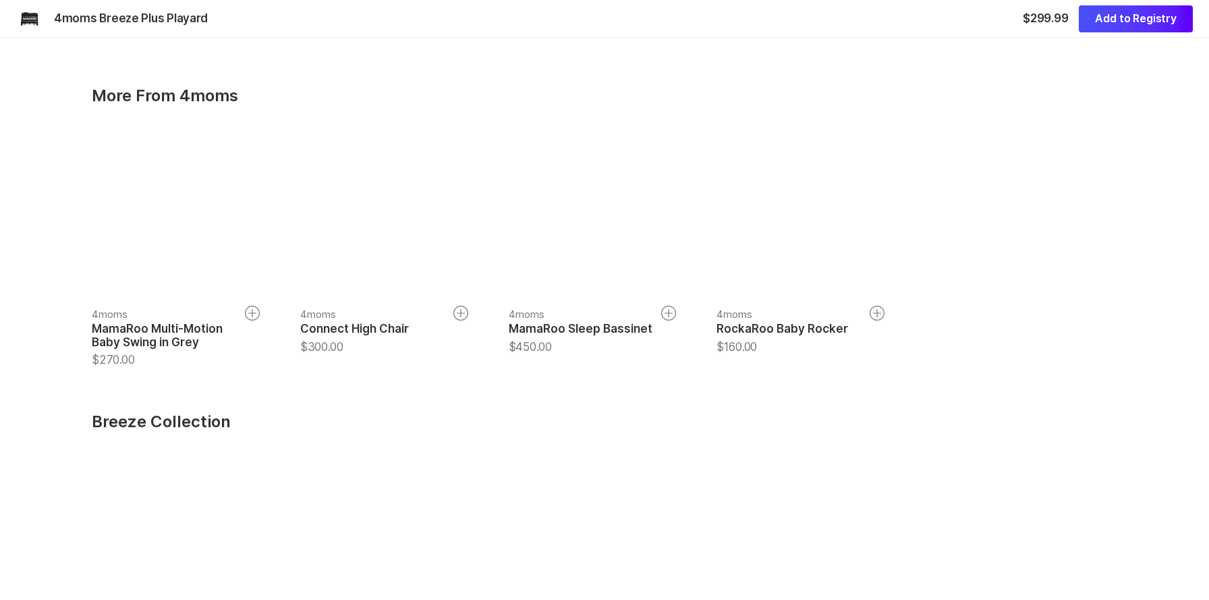
scroll to position [1502, 0]
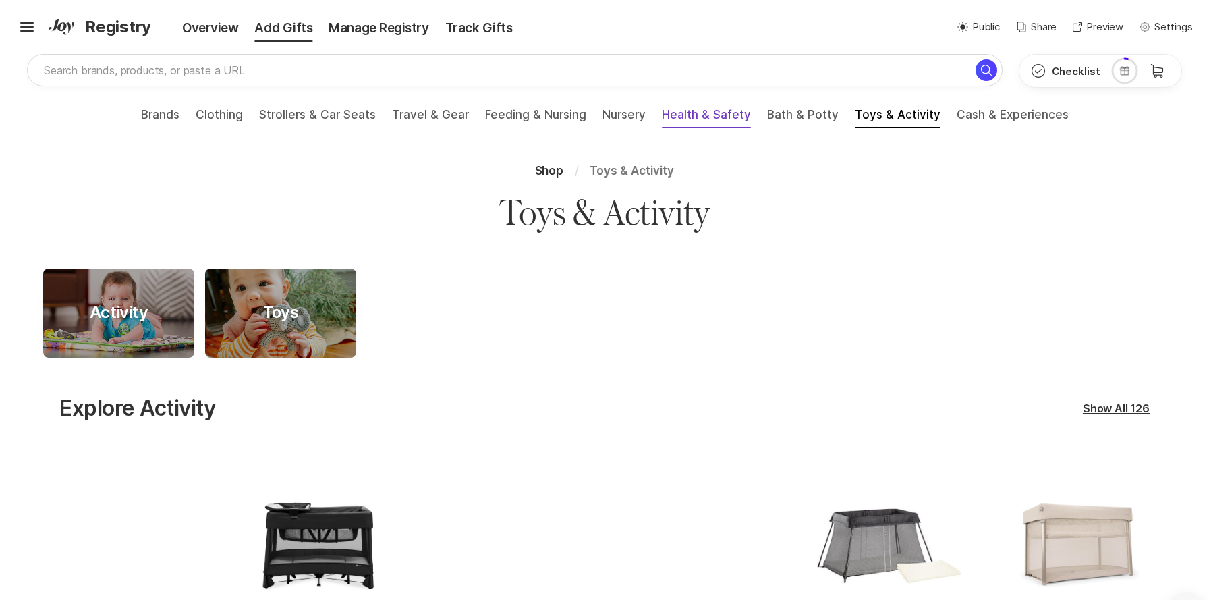
click at [704, 113] on span "Health & Safety" at bounding box center [706, 119] width 89 height 22
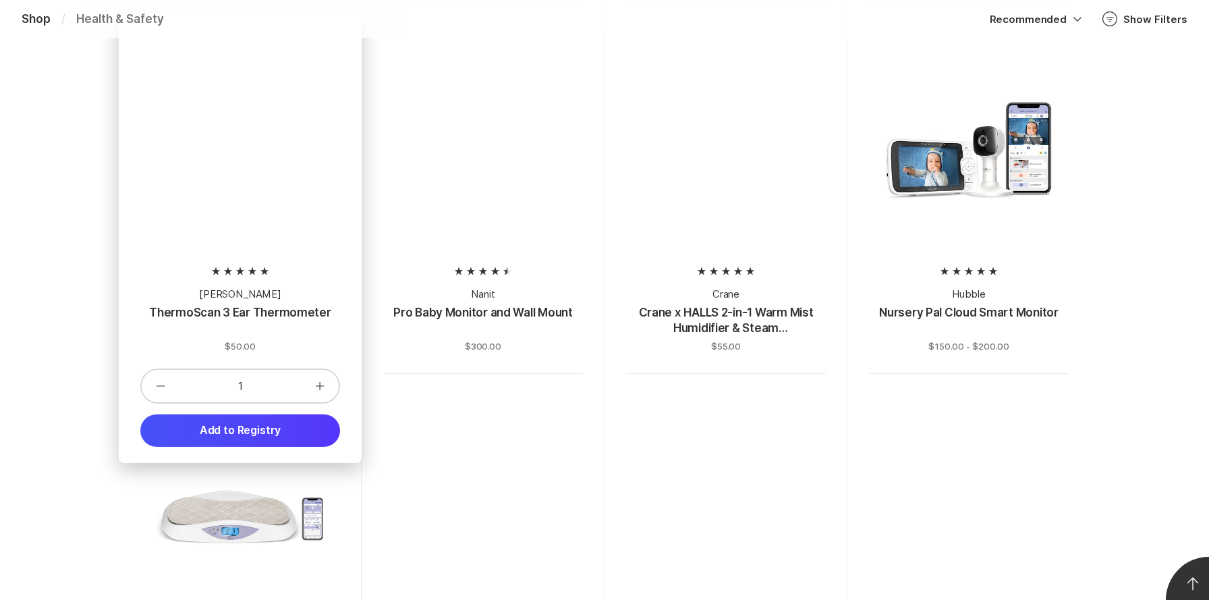
scroll to position [1741, 0]
click at [268, 430] on button "Add to Registry" at bounding box center [240, 430] width 200 height 32
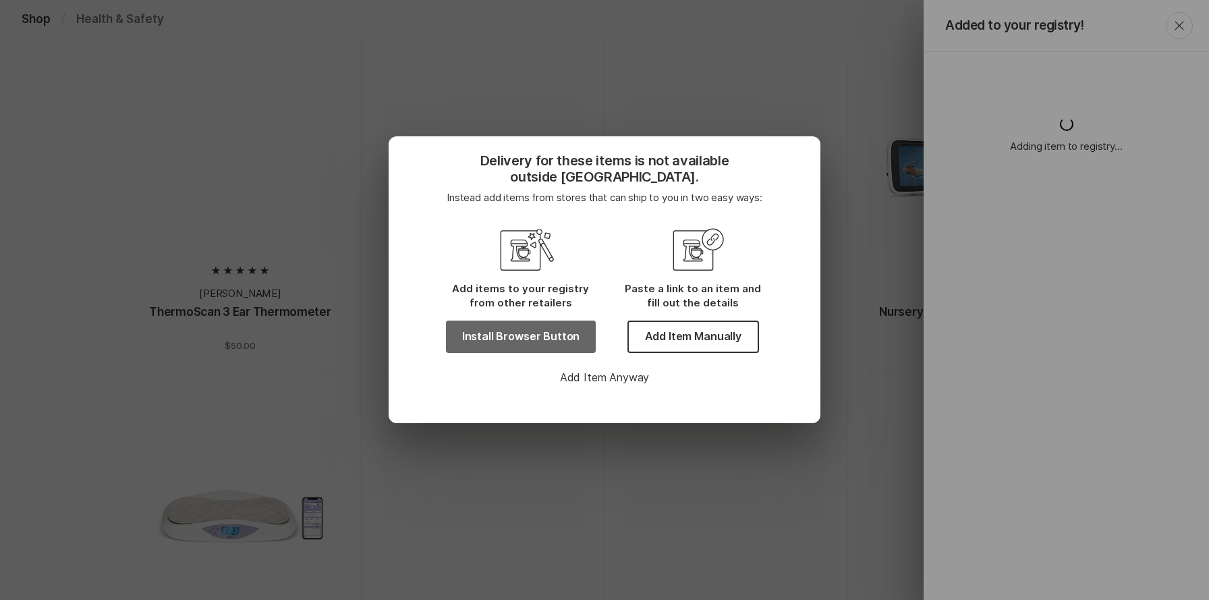
click at [513, 337] on button "Install Browser Button" at bounding box center [521, 336] width 150 height 32
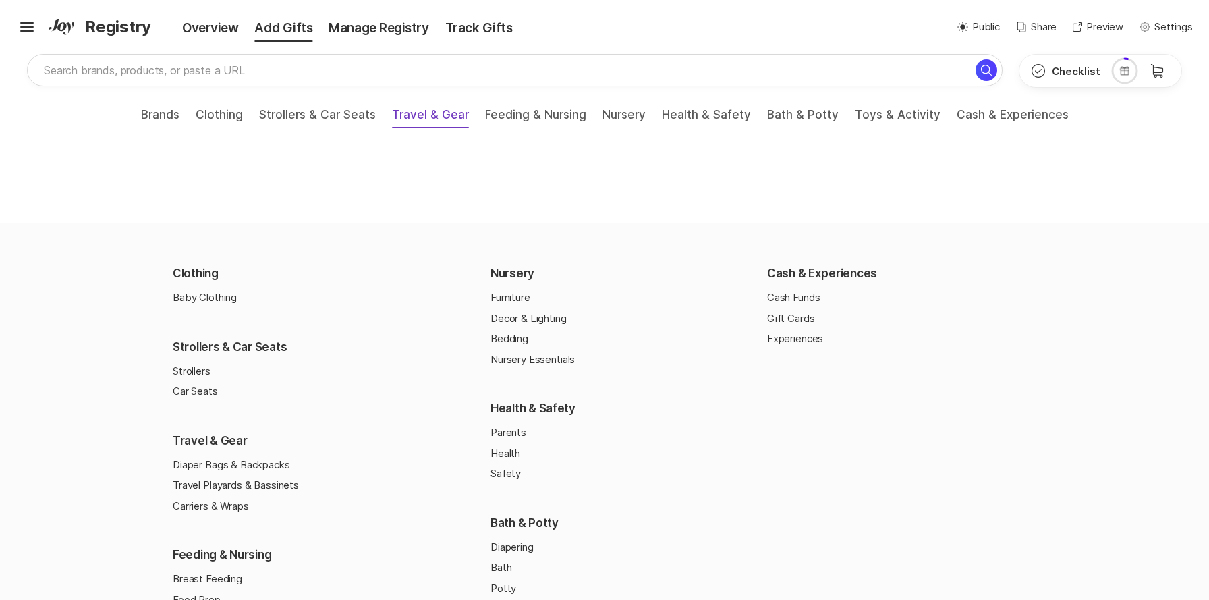
click at [426, 117] on span "Travel & Gear" at bounding box center [430, 119] width 77 height 22
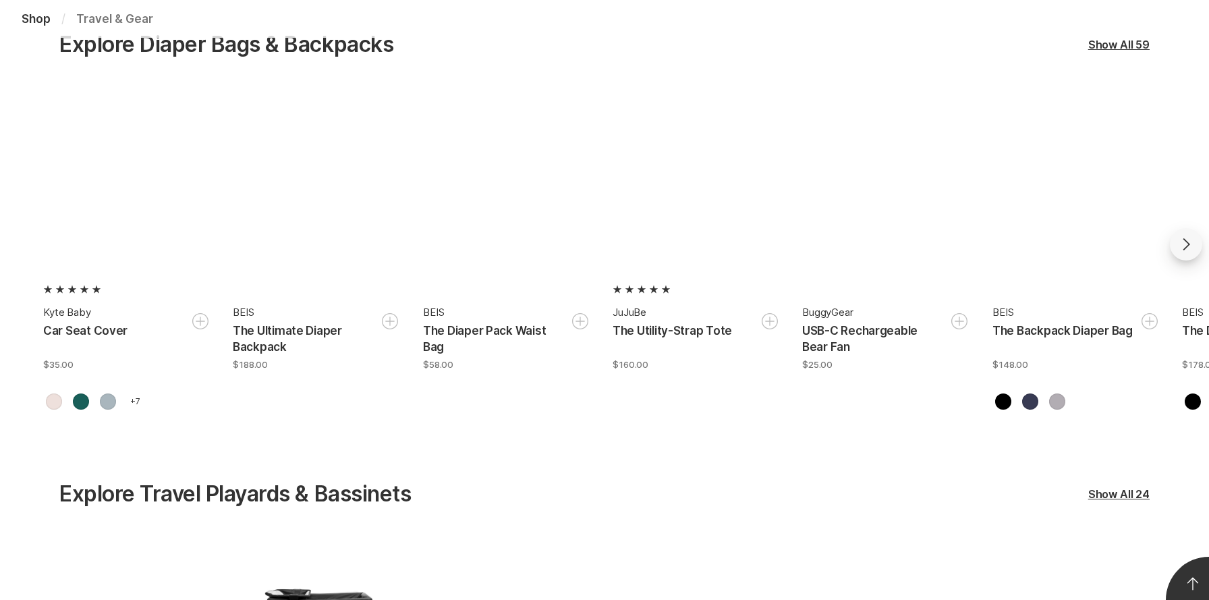
scroll to position [364, 0]
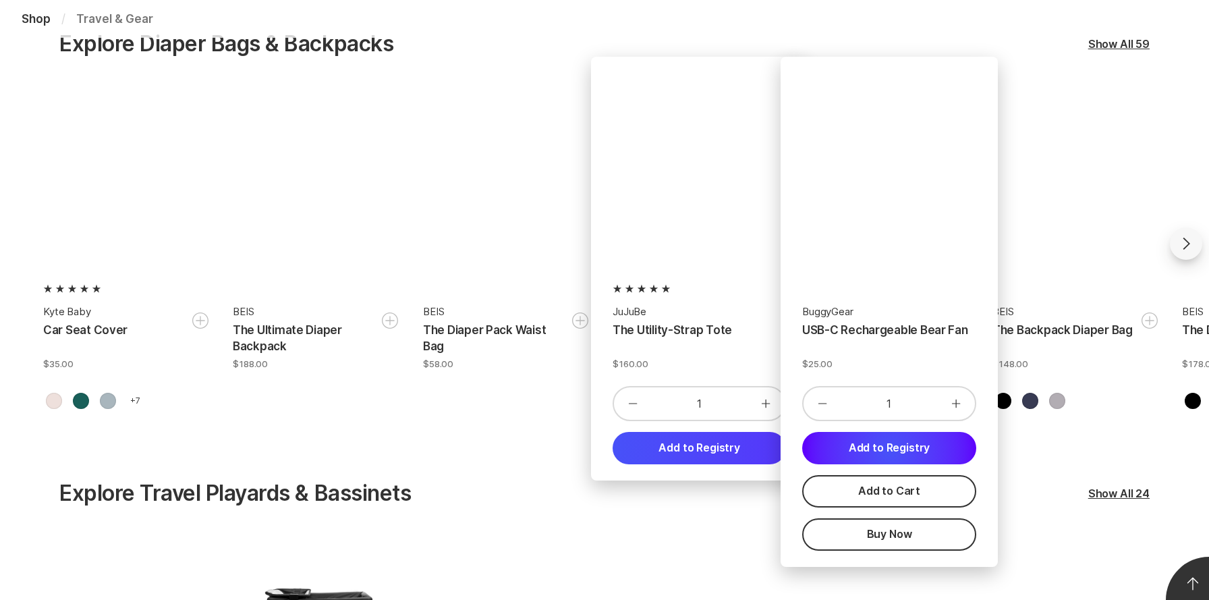
click at [890, 451] on button "Add to Registry" at bounding box center [888, 448] width 173 height 32
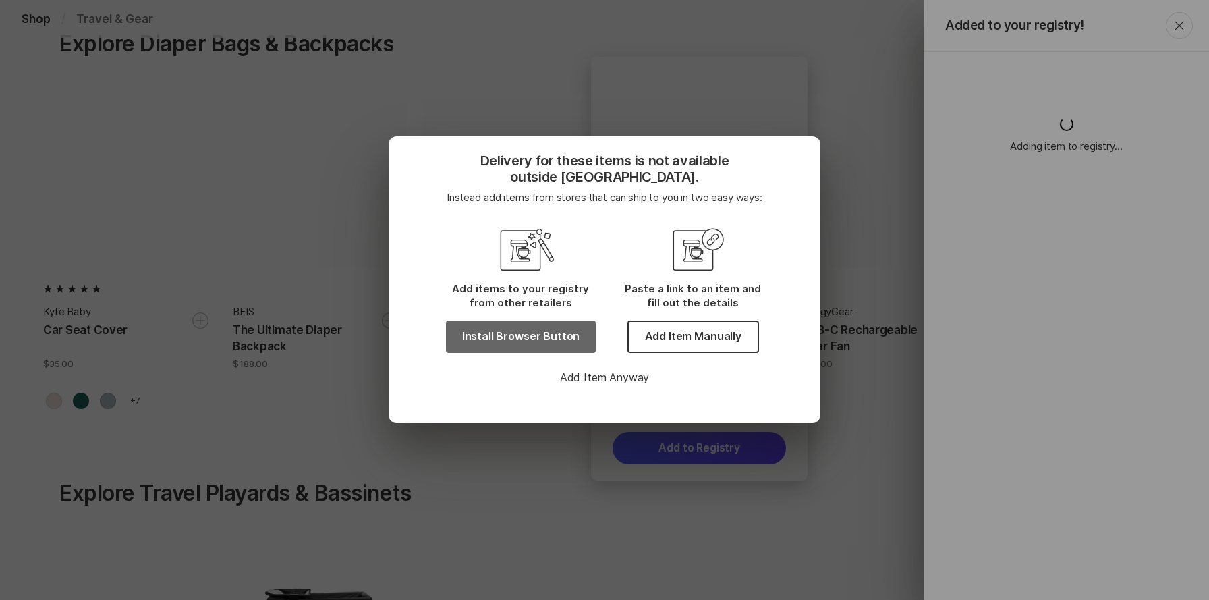
click at [542, 342] on button "Install Browser Button" at bounding box center [521, 336] width 150 height 32
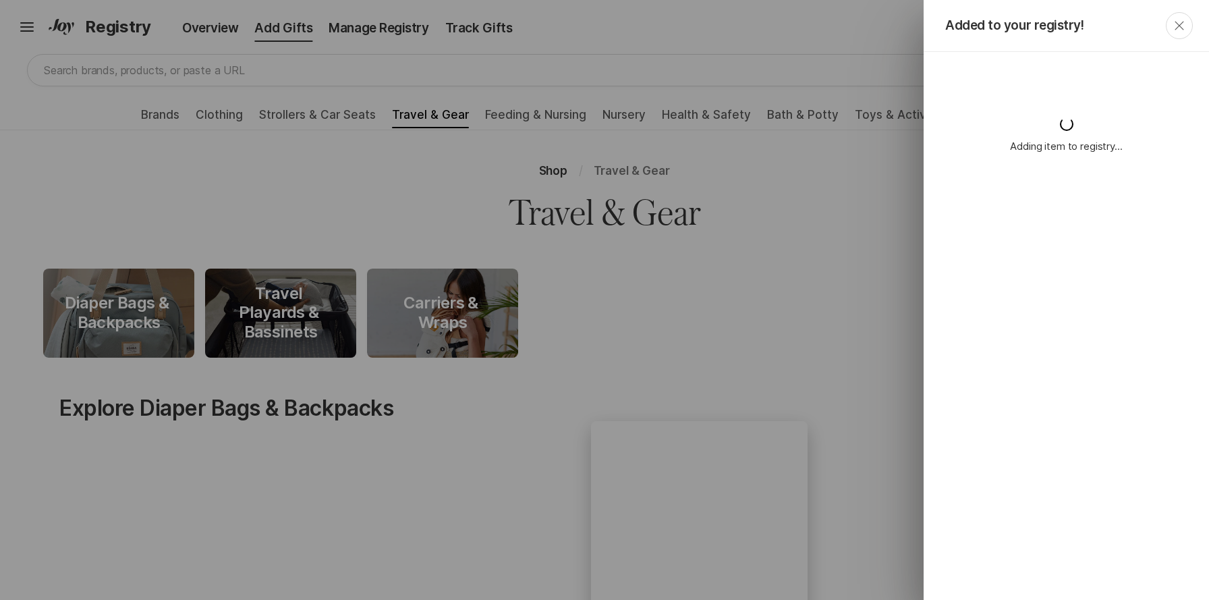
click at [1177, 26] on icon "Close" at bounding box center [1179, 25] width 9 height 9
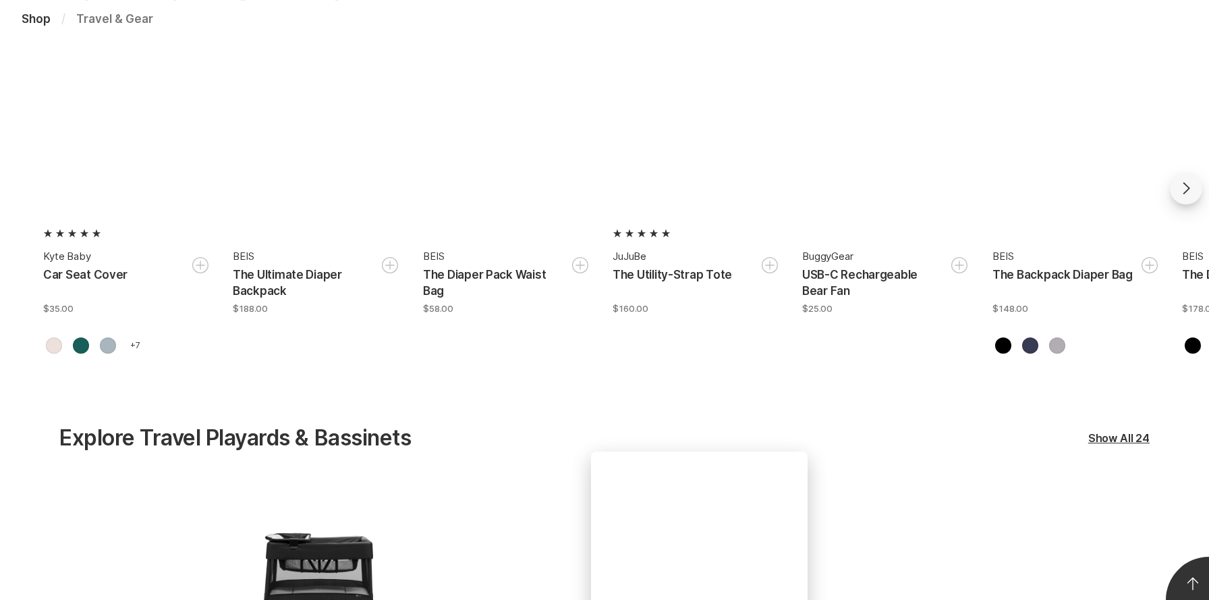
scroll to position [496, 0]
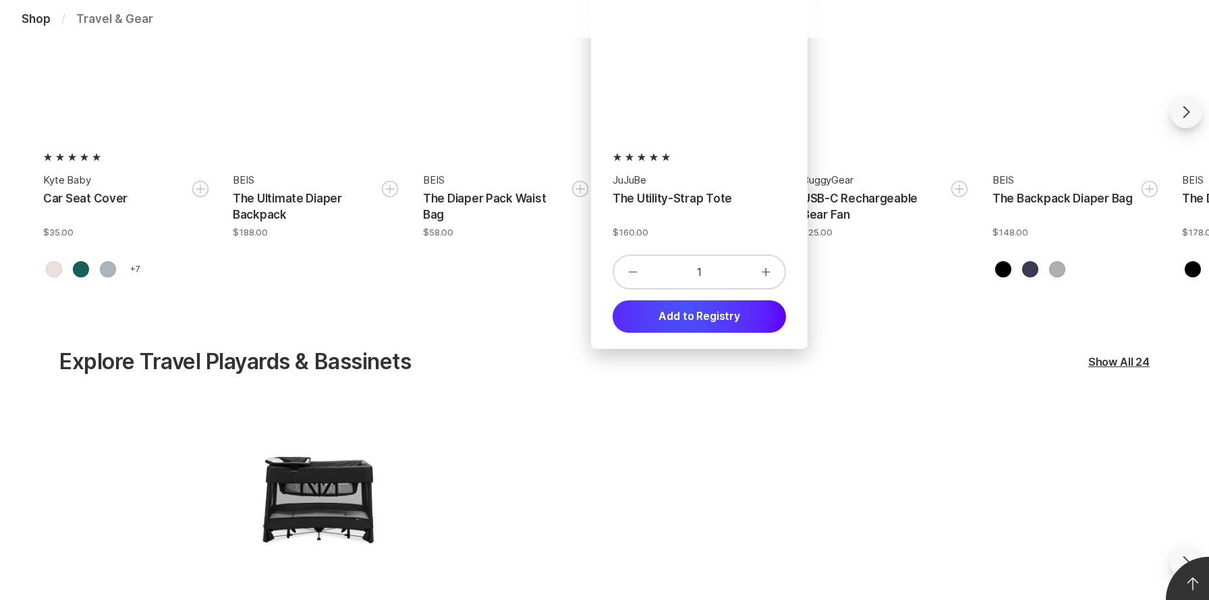
click at [684, 312] on button "Add to Registry" at bounding box center [699, 316] width 173 height 32
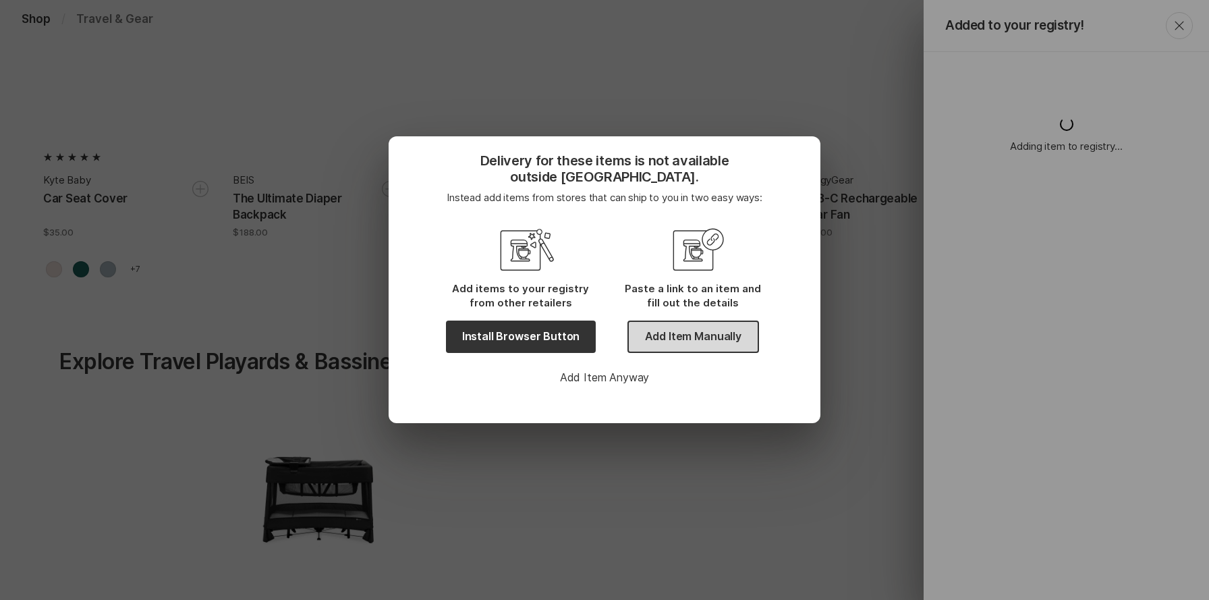
click at [701, 338] on button "Add Item Manually" at bounding box center [693, 336] width 132 height 32
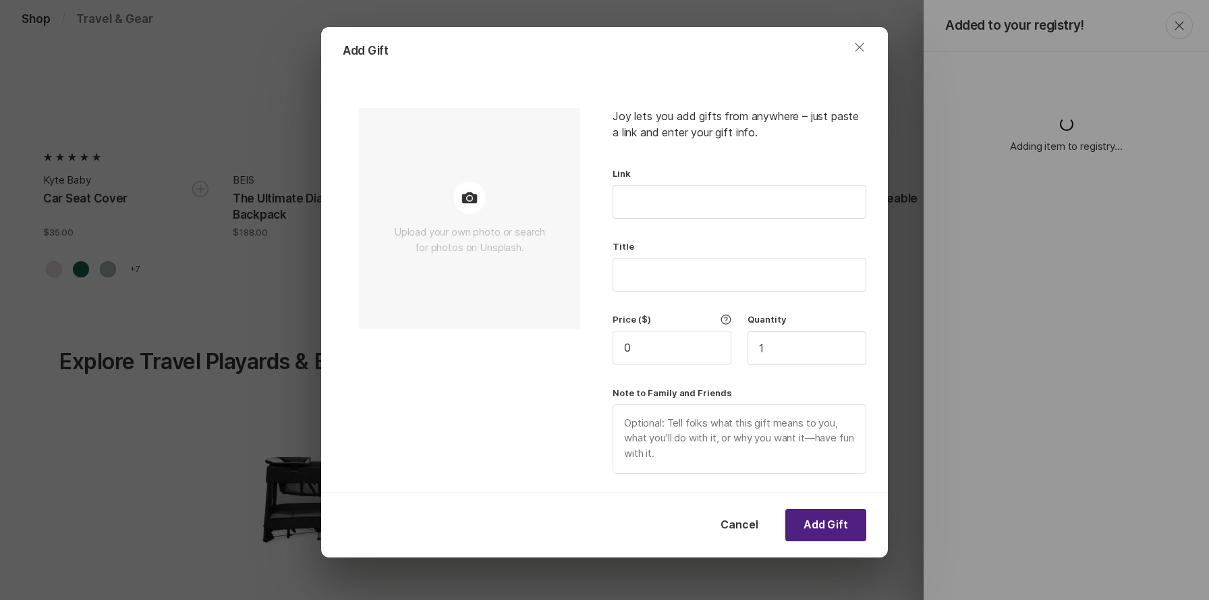
click at [855, 57] on button "Close" at bounding box center [859, 47] width 49 height 32
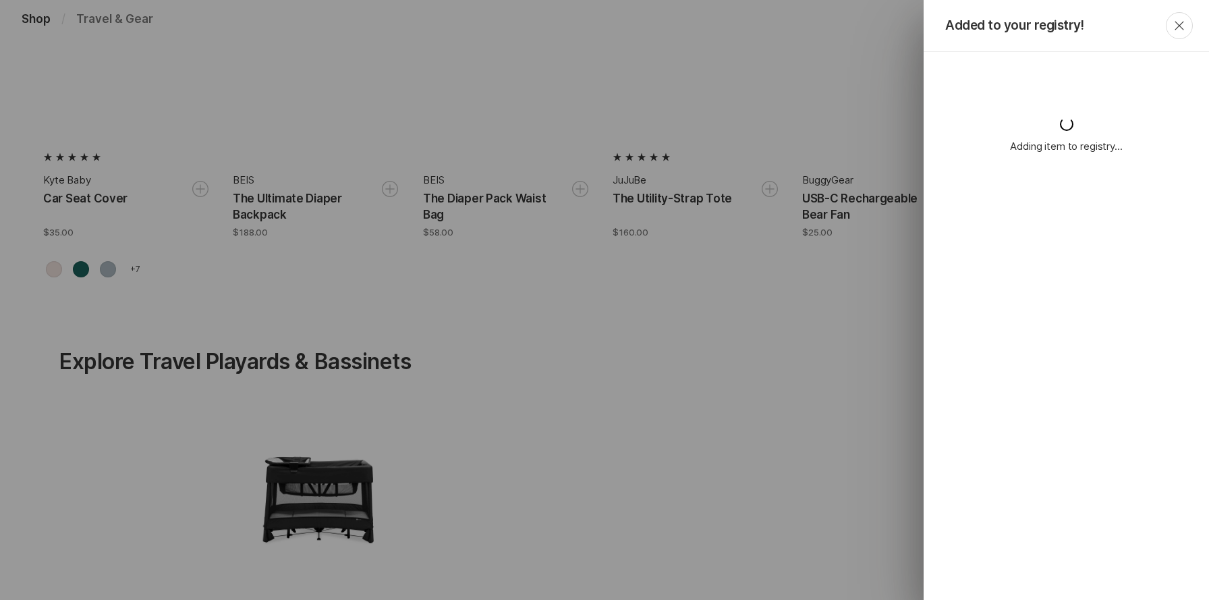
click at [683, 149] on div "Added to your registry! Close Adding item to registry..." at bounding box center [604, 300] width 1209 height 600
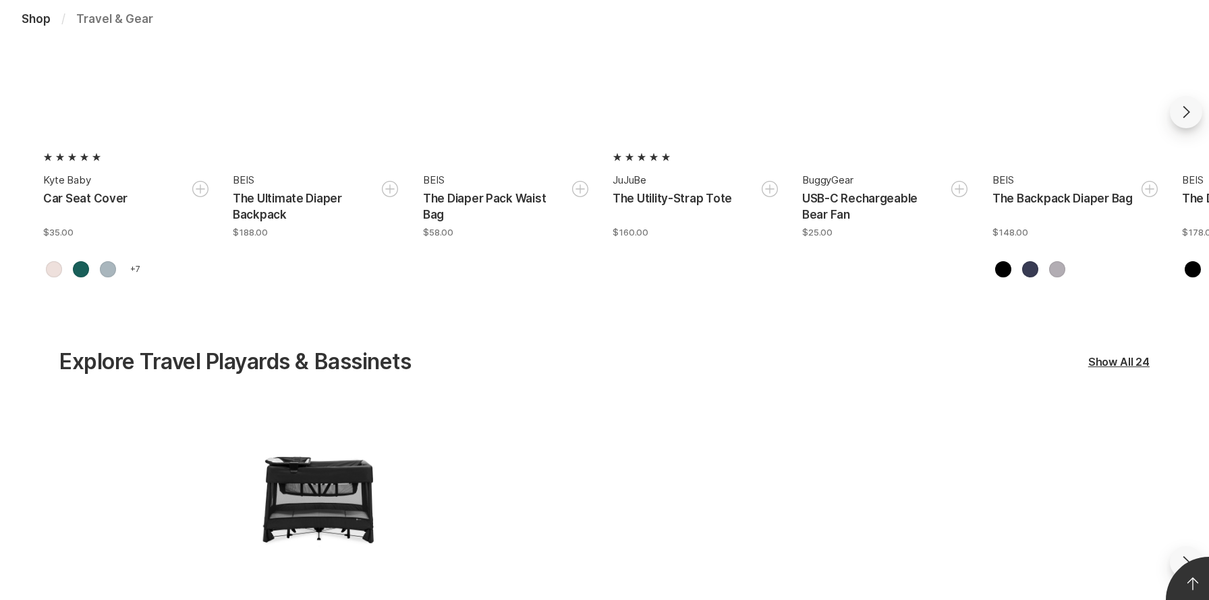
click at [681, 103] on div at bounding box center [699, 49] width 173 height 173
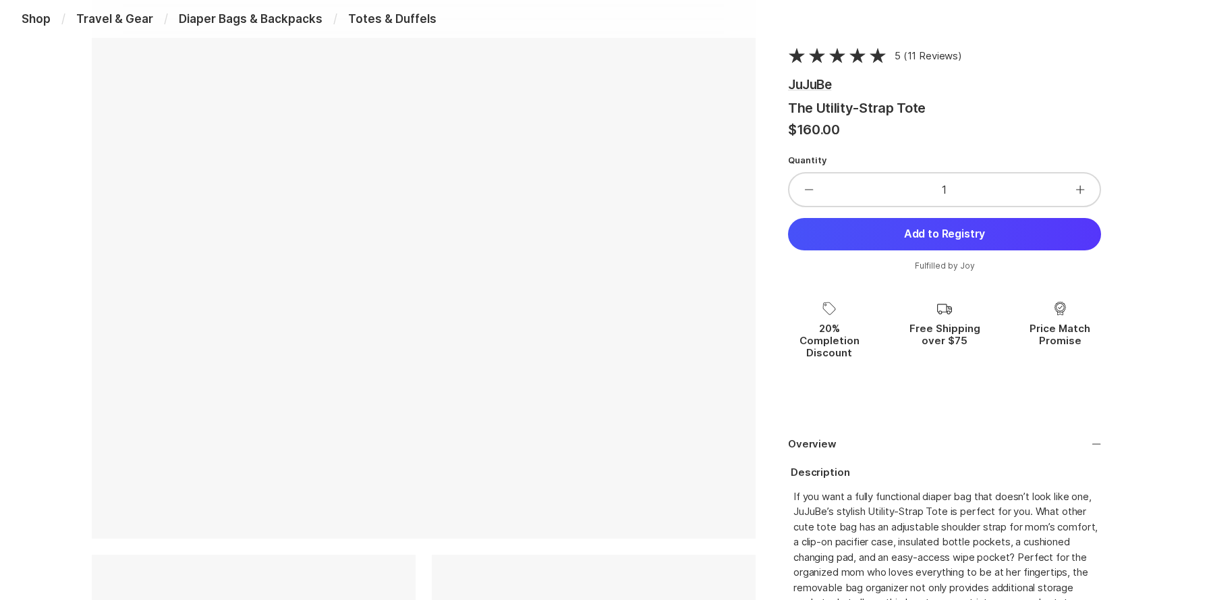
scroll to position [329, 0]
click at [867, 237] on button "Add to Registry" at bounding box center [944, 233] width 313 height 32
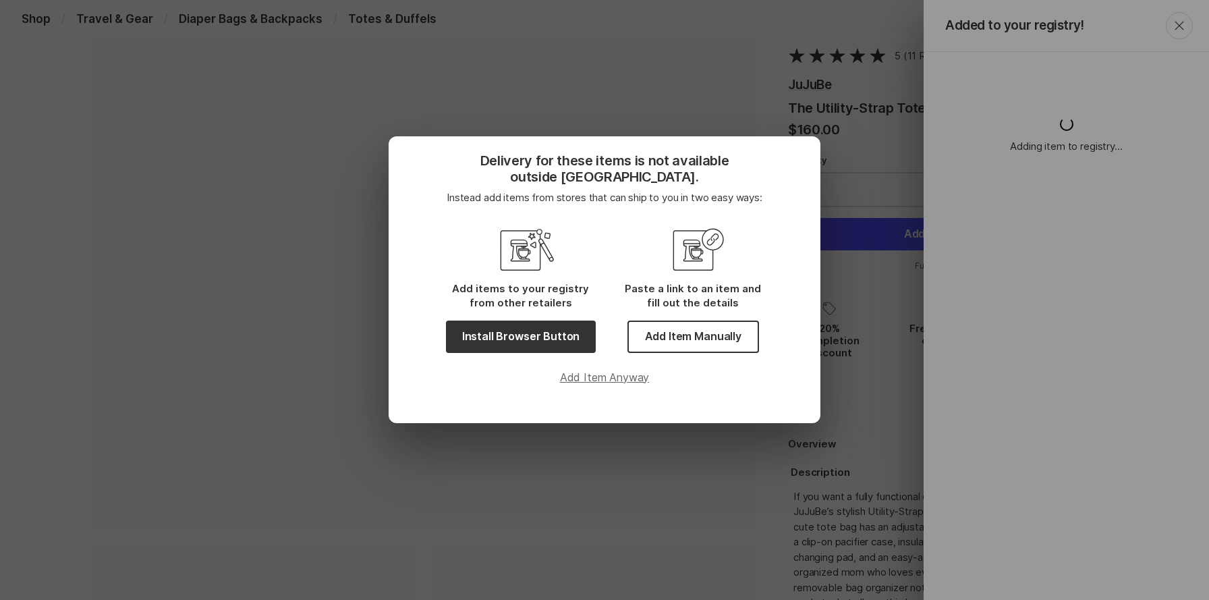
click at [604, 374] on button "Add Item Anyway" at bounding box center [604, 377] width 389 height 16
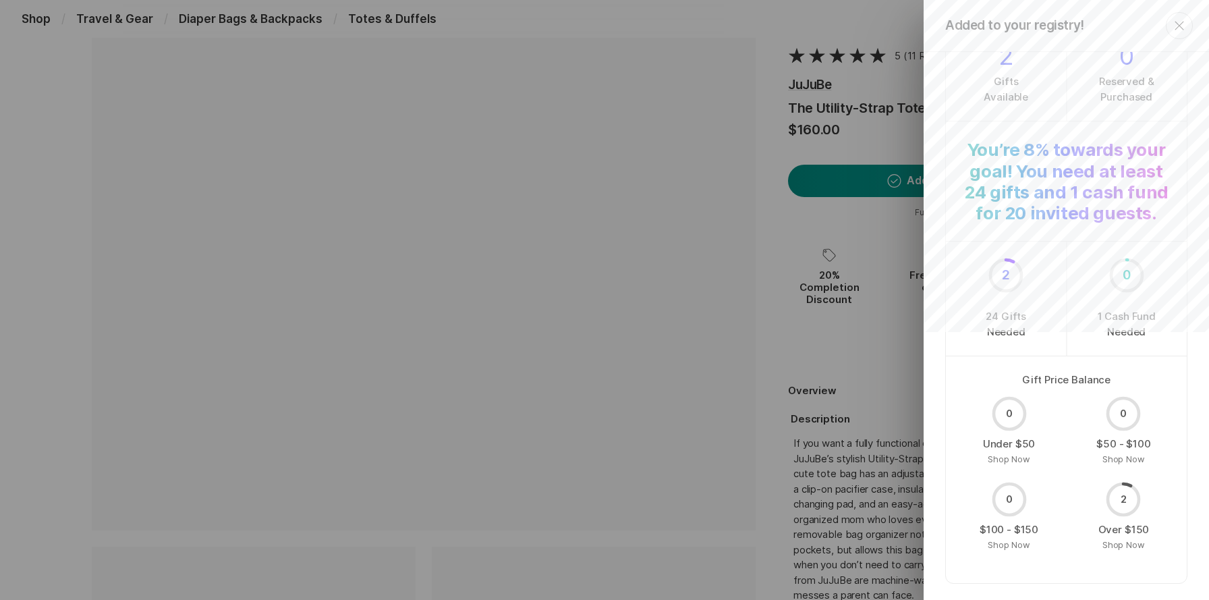
scroll to position [0, 0]
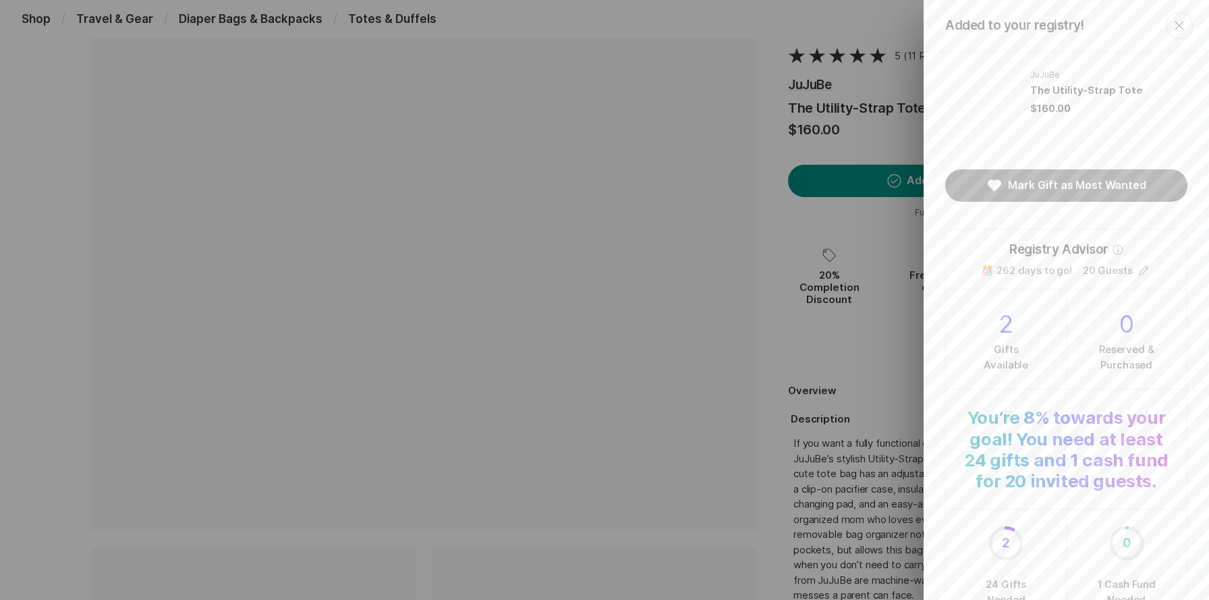
click at [1078, 188] on button "Mark Gift as Most Wanted" at bounding box center [1066, 185] width 242 height 32
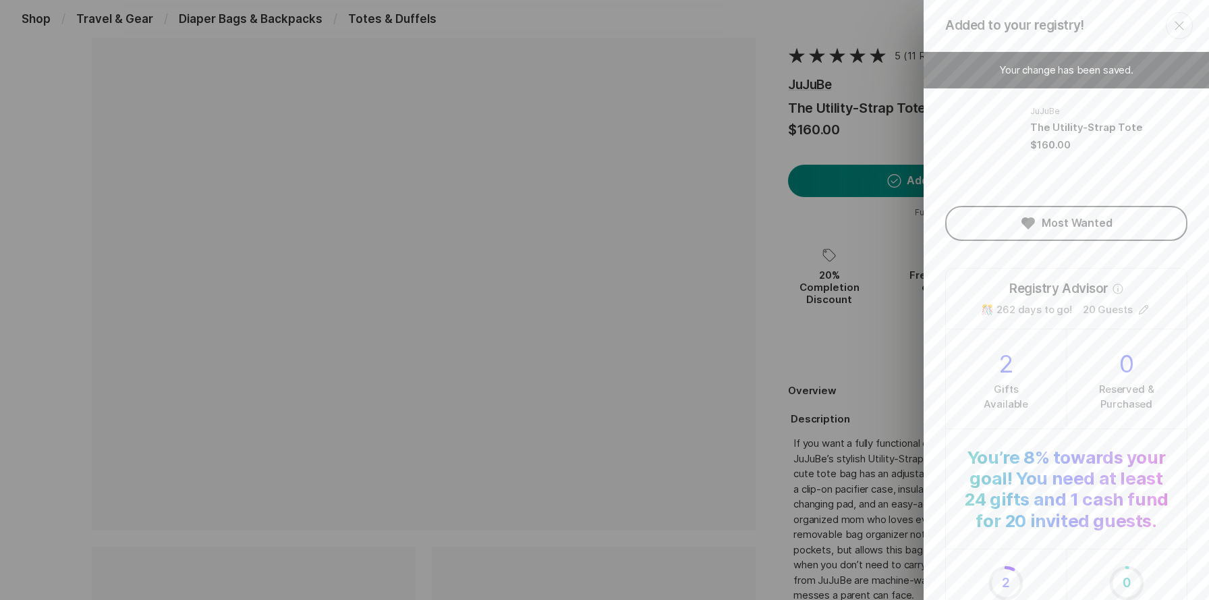
click at [1181, 22] on icon "Close" at bounding box center [1179, 26] width 16 height 16
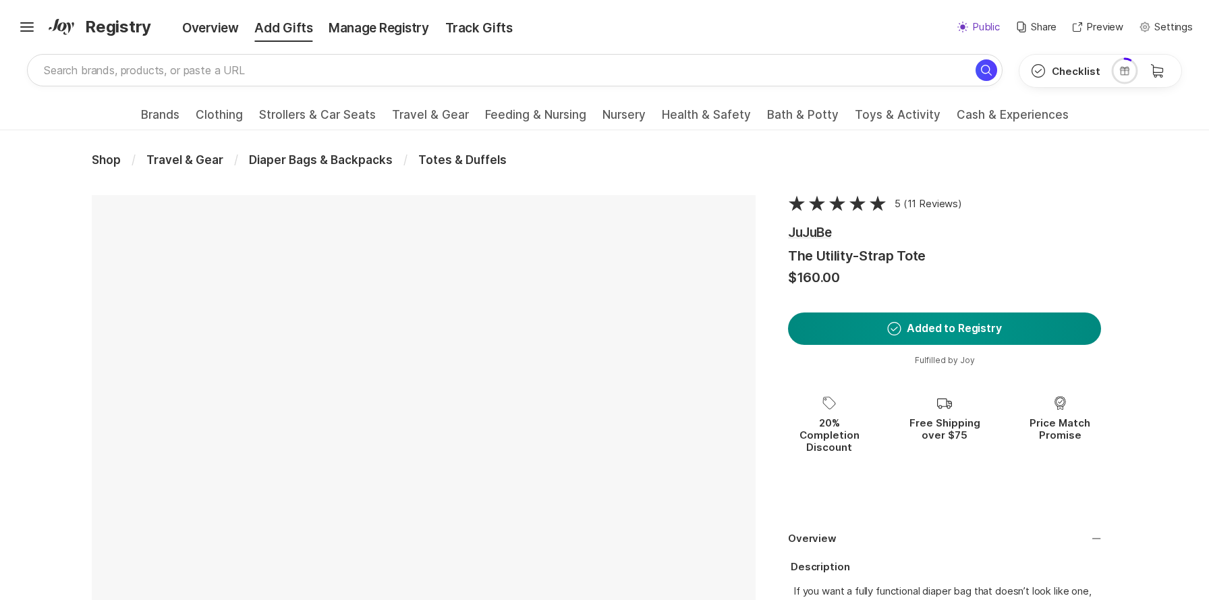
click at [989, 30] on p "Public" at bounding box center [986, 28] width 28 height 16
type textarea "x"
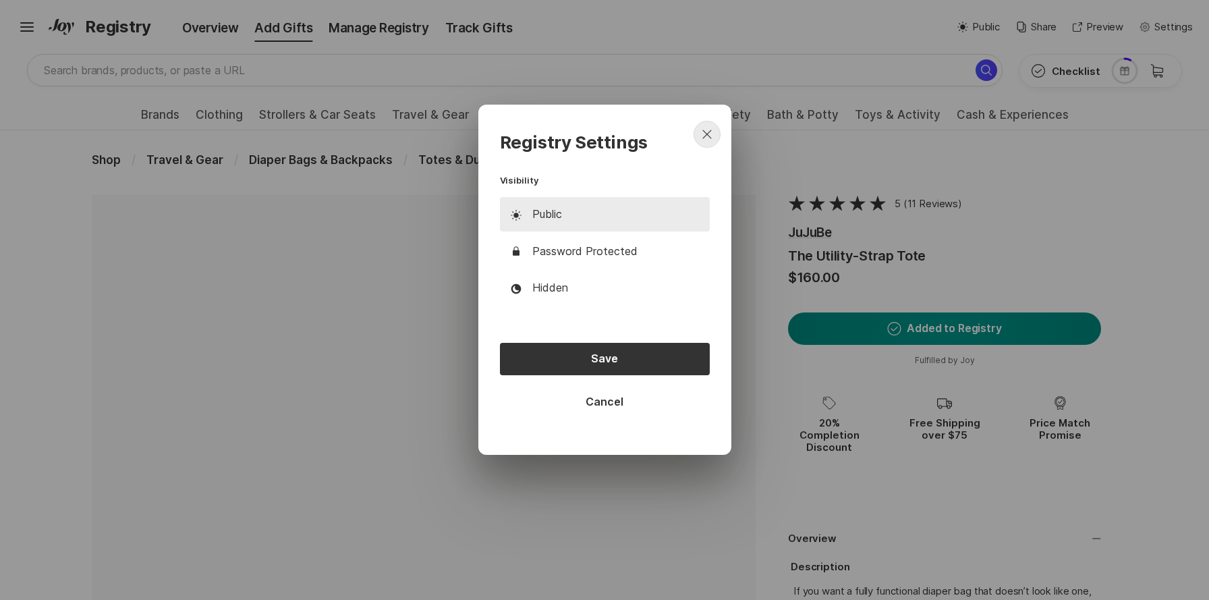
click at [709, 134] on icon "Close" at bounding box center [707, 134] width 16 height 16
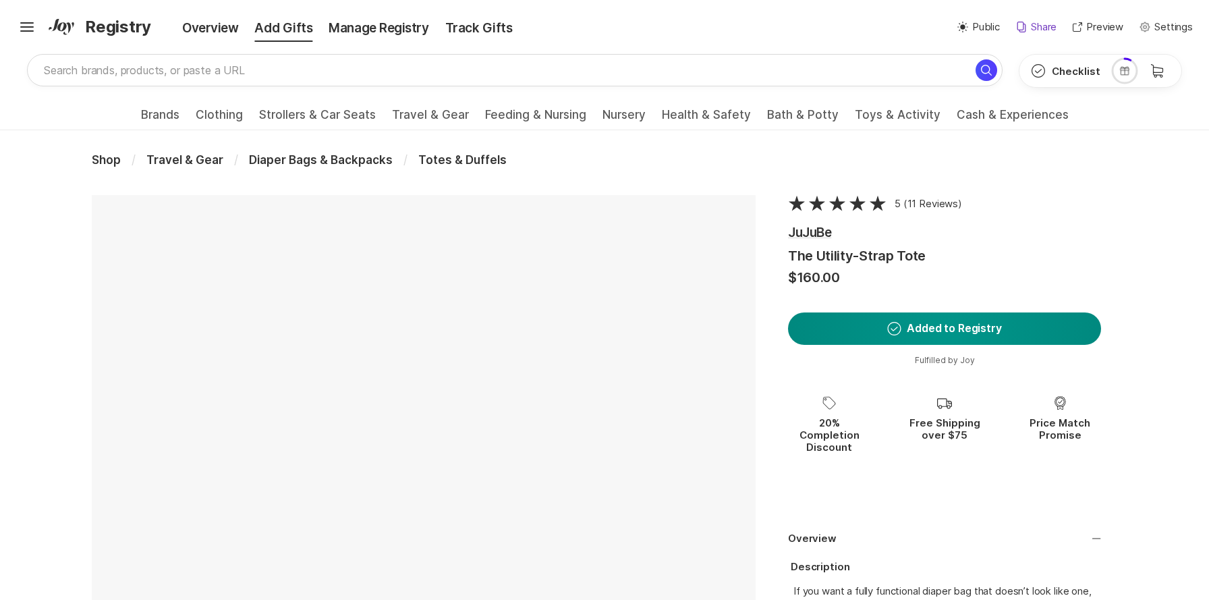
click at [1042, 30] on p "Share" at bounding box center [1044, 28] width 26 height 16
click at [1098, 28] on p "Preview" at bounding box center [1104, 28] width 37 height 16
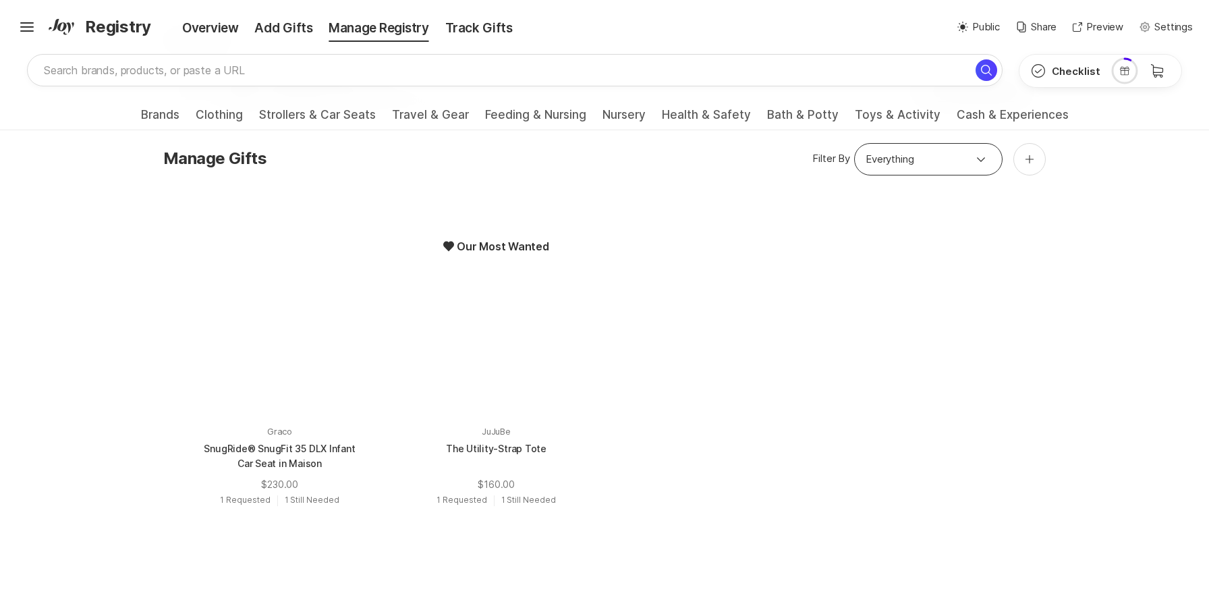
scroll to position [231, 0]
click at [579, 243] on div at bounding box center [569, 245] width 32 height 32
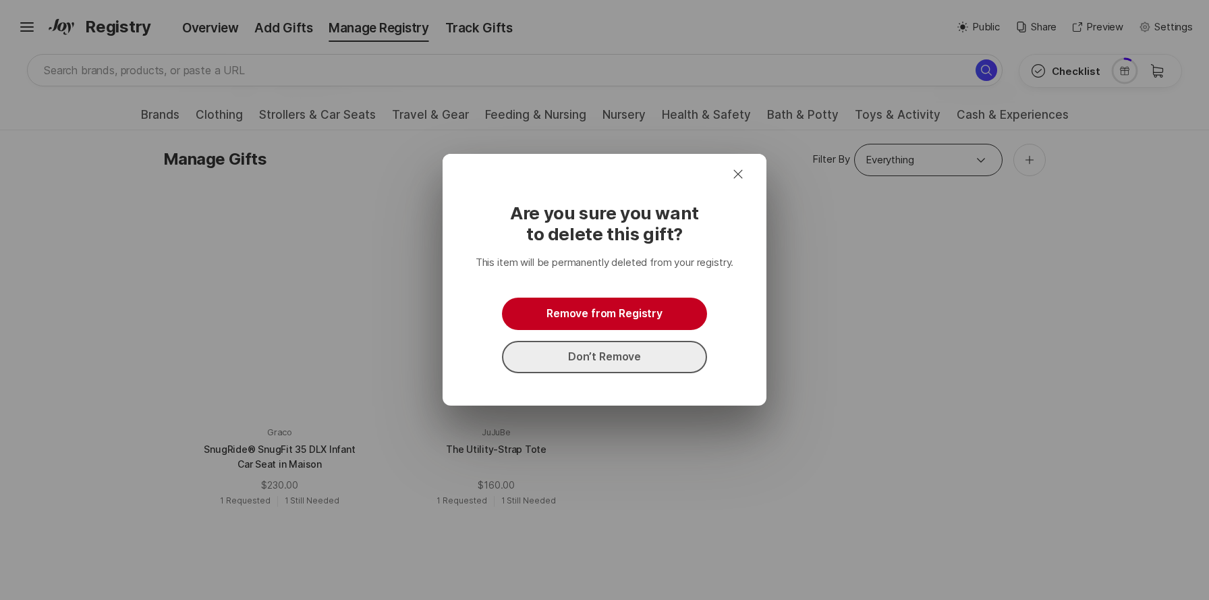
click at [605, 364] on button "Don’t Remove" at bounding box center [604, 357] width 205 height 32
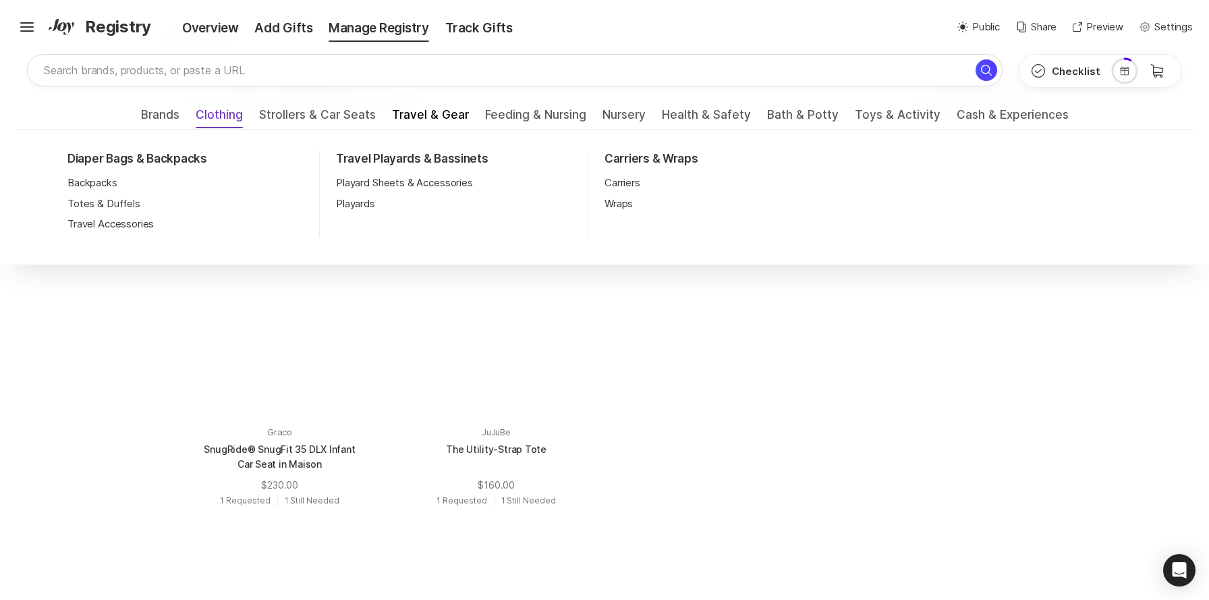
click at [242, 112] on span "Clothing" at bounding box center [219, 119] width 47 height 22
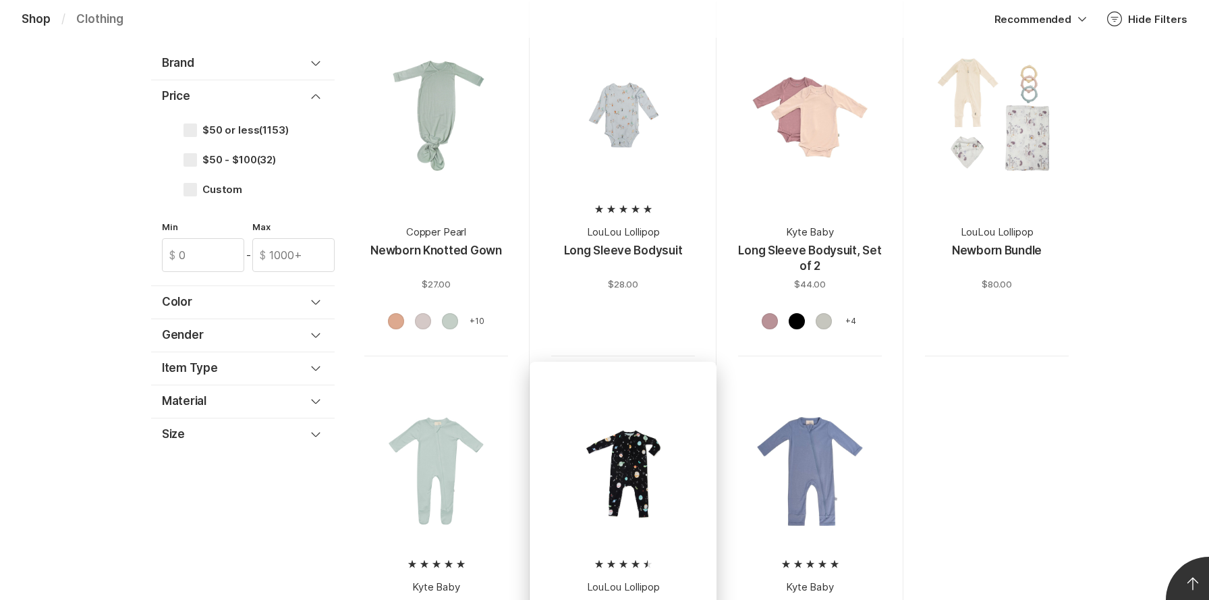
scroll to position [298, 0]
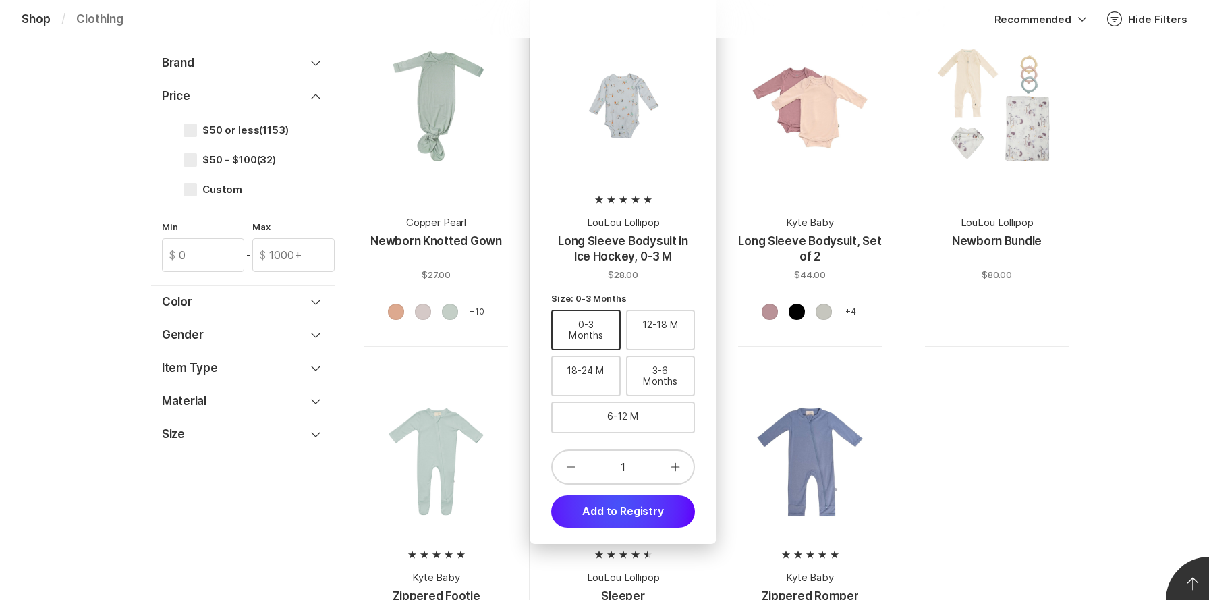
click at [619, 505] on button "Add to Registry" at bounding box center [623, 511] width 144 height 32
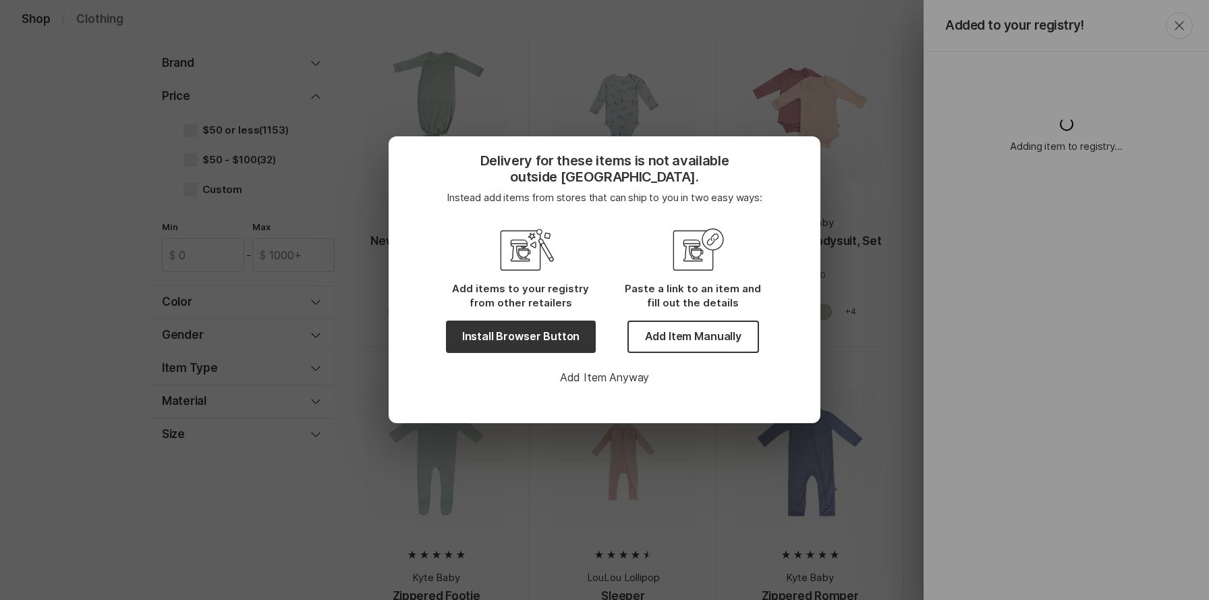
click at [1183, 30] on div "Delivery for these items is not available outside [GEOGRAPHIC_DATA]. Instead ad…" at bounding box center [604, 300] width 1209 height 600
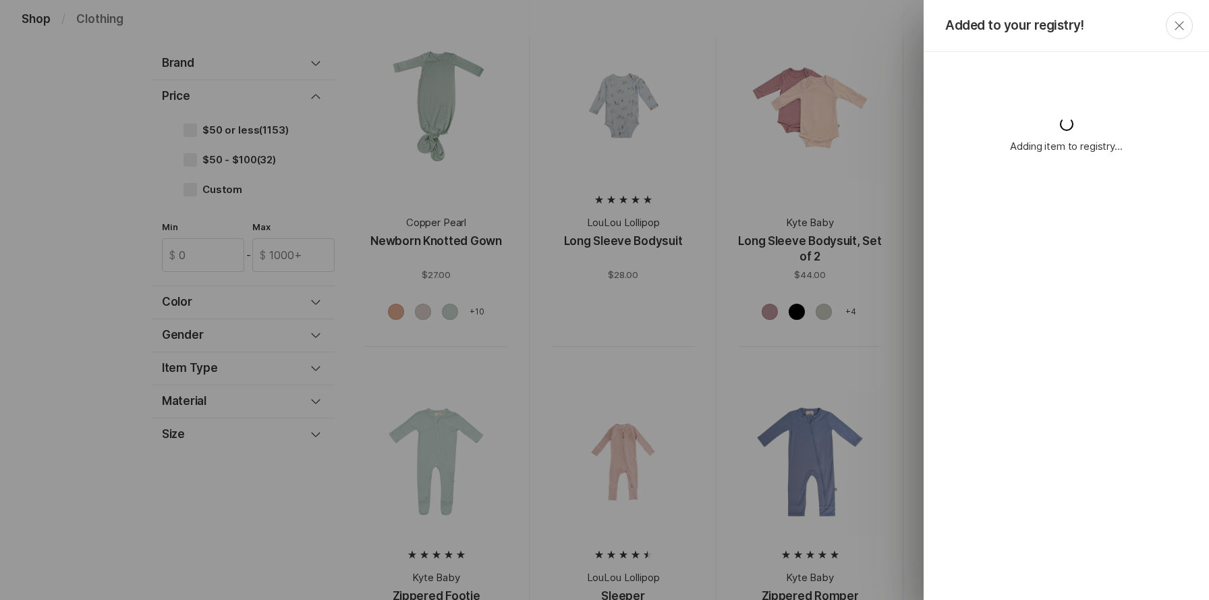
click at [1179, 30] on icon "Close" at bounding box center [1179, 26] width 16 height 16
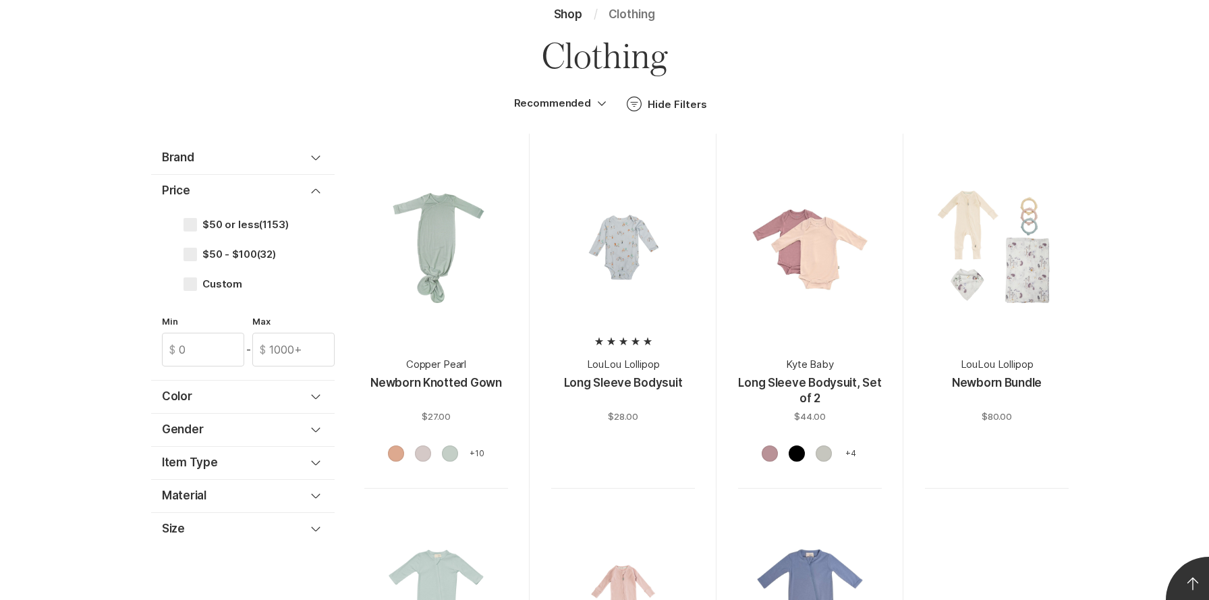
scroll to position [0, 0]
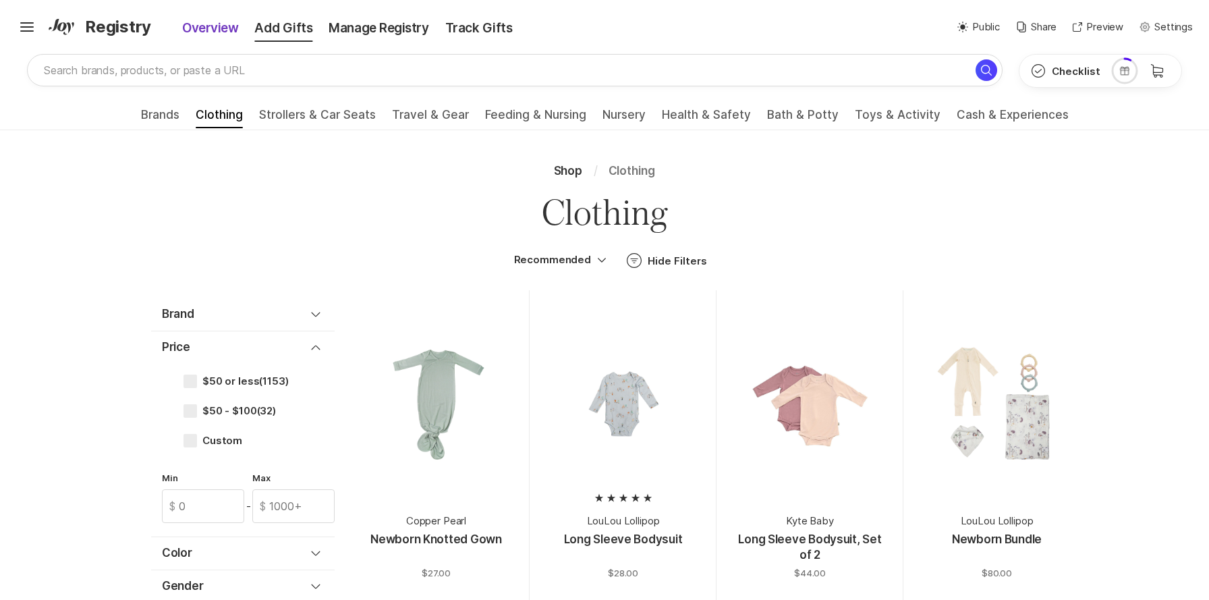
click at [215, 35] on div "Overview" at bounding box center [200, 28] width 91 height 19
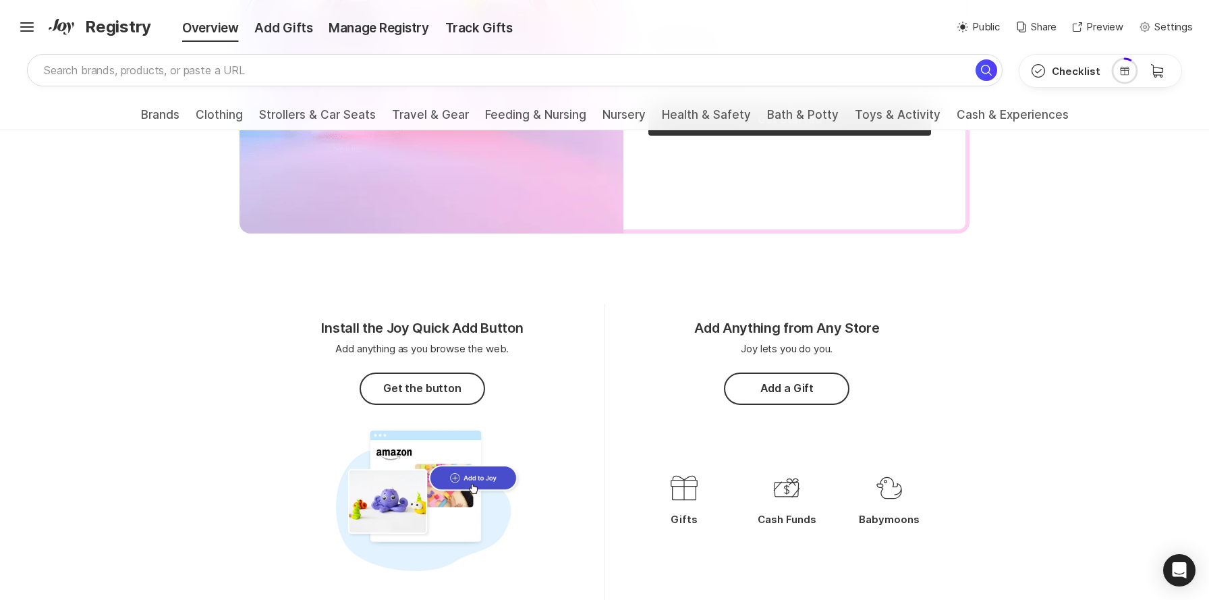
scroll to position [2974, 0]
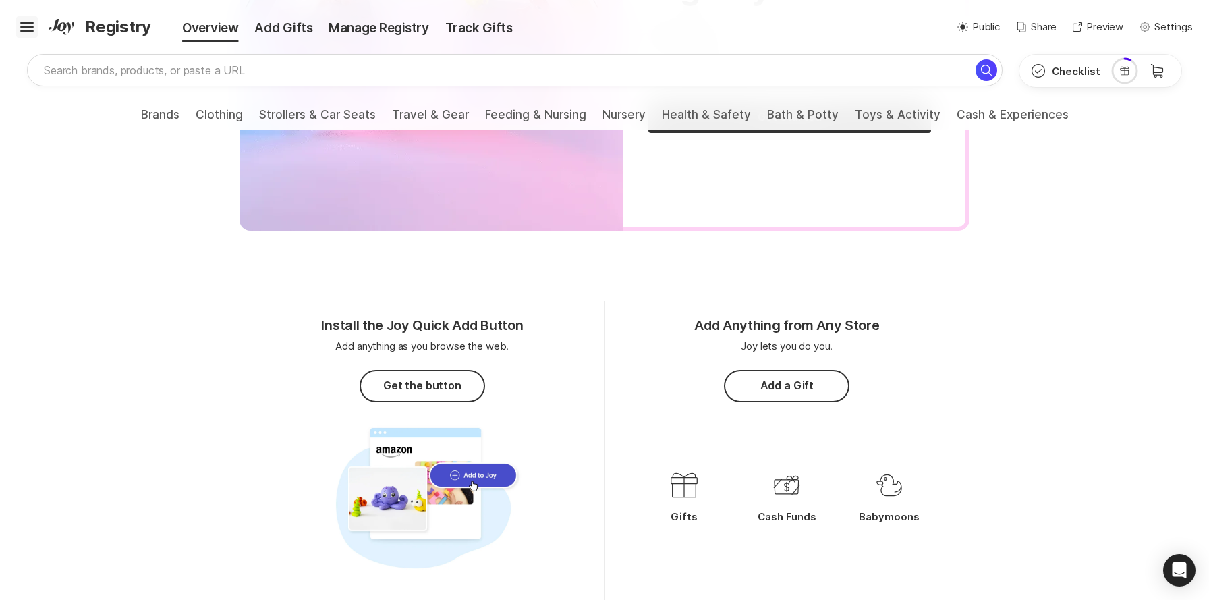
click at [30, 30] on icon "Hamburger" at bounding box center [27, 27] width 22 height 22
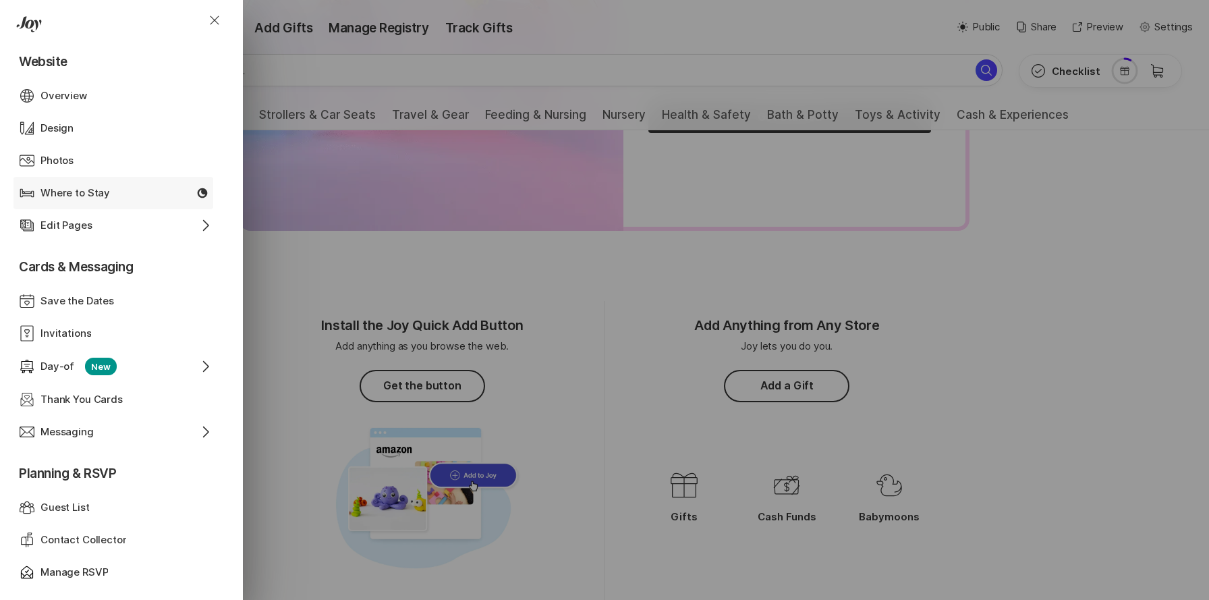
scroll to position [0, 0]
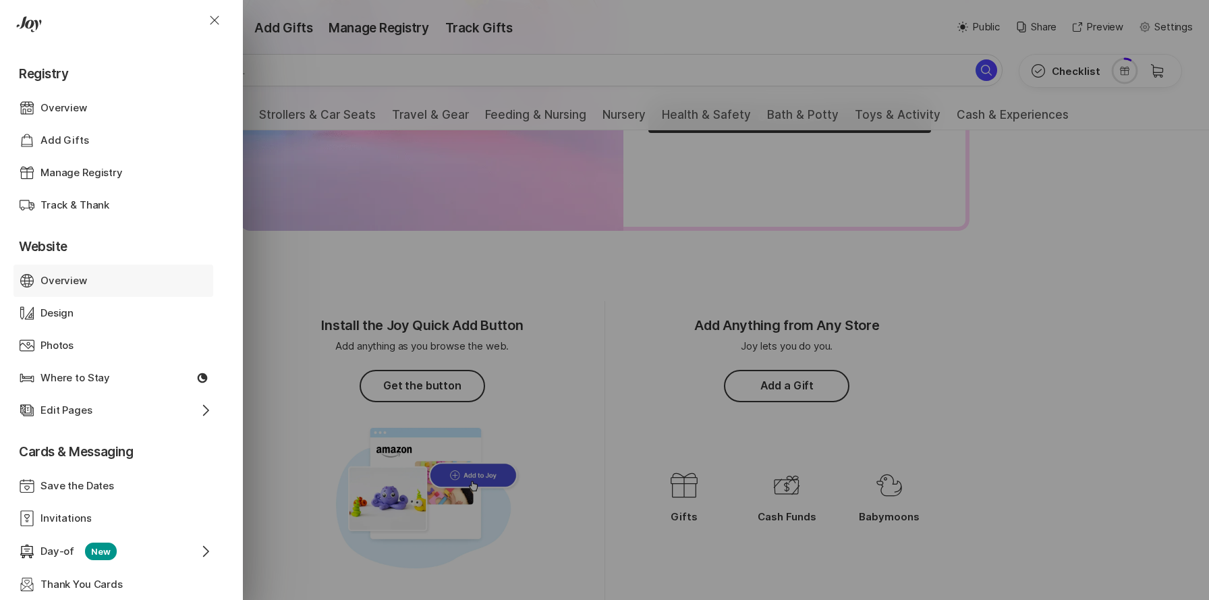
click at [104, 288] on div "Overview" at bounding box center [113, 281] width 146 height 16
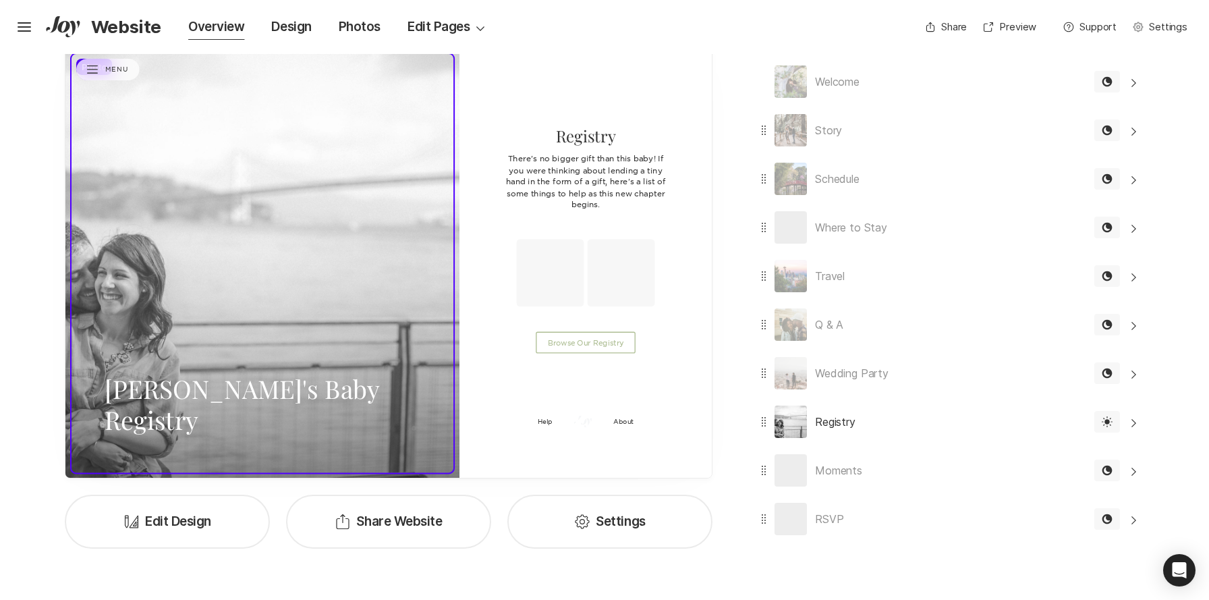
scroll to position [249, 0]
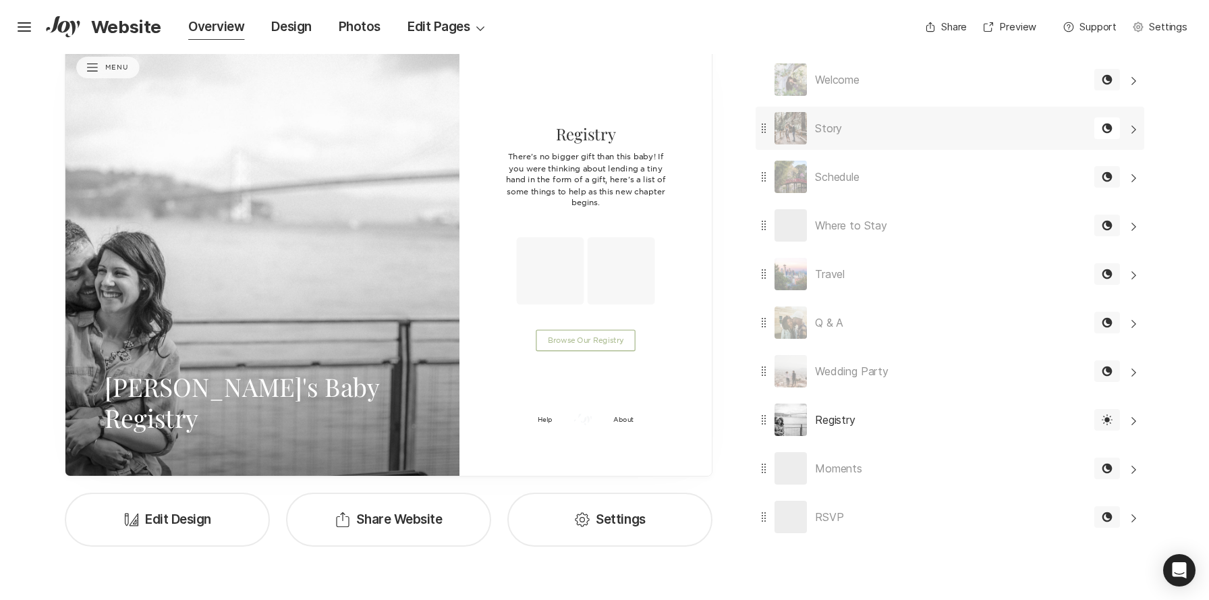
click at [876, 140] on div "Story Edit" at bounding box center [921, 128] width 331 height 43
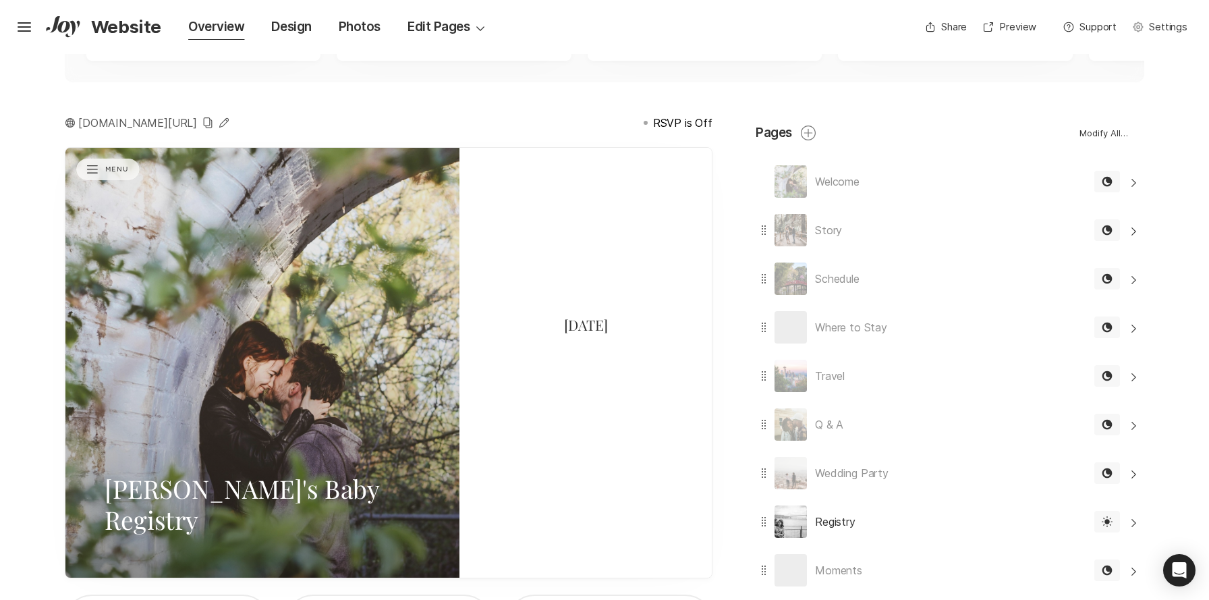
scroll to position [0, 0]
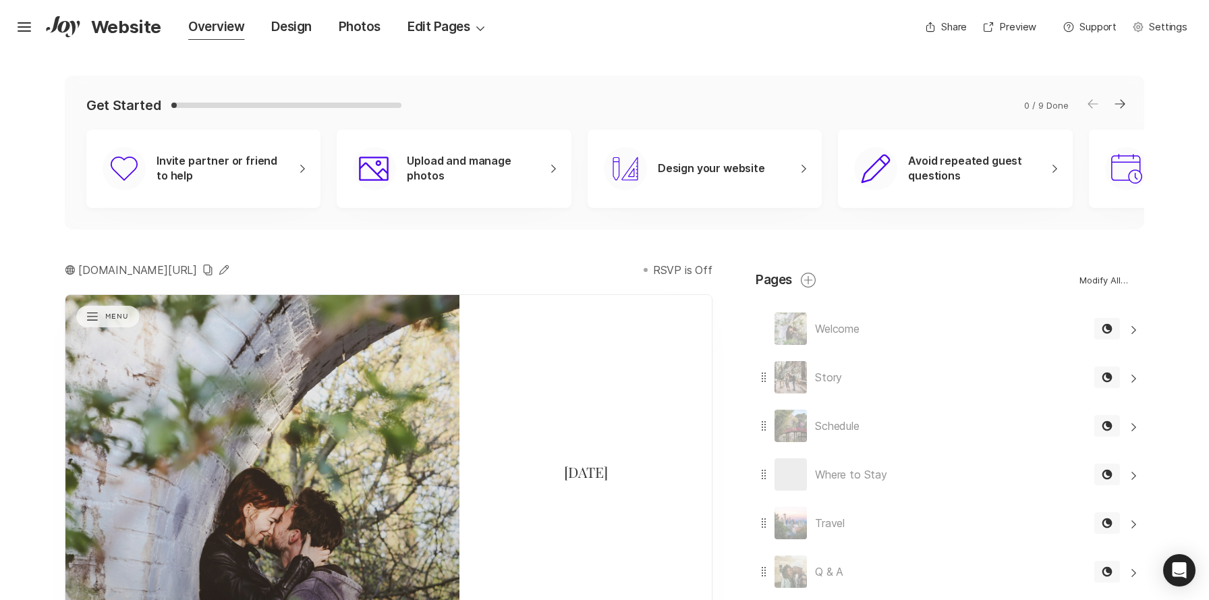
click at [687, 269] on p "RSVP is Off" at bounding box center [682, 270] width 59 height 16
